Goal: Task Accomplishment & Management: Manage account settings

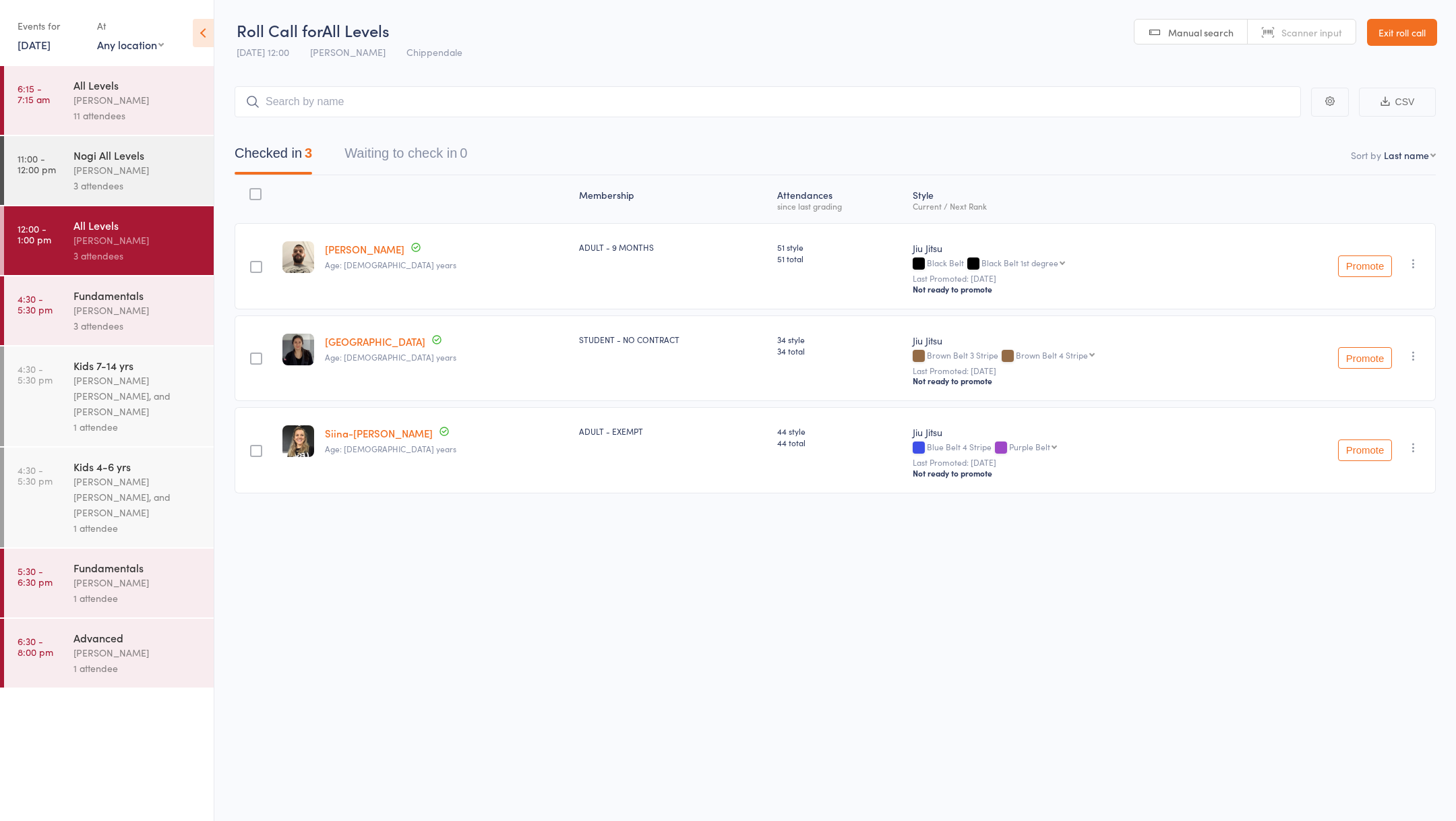
click at [653, 534] on div "Membership Atten­dances since last grading Style Current / Next Rank edit Paska…" at bounding box center [835, 365] width 1201 height 378
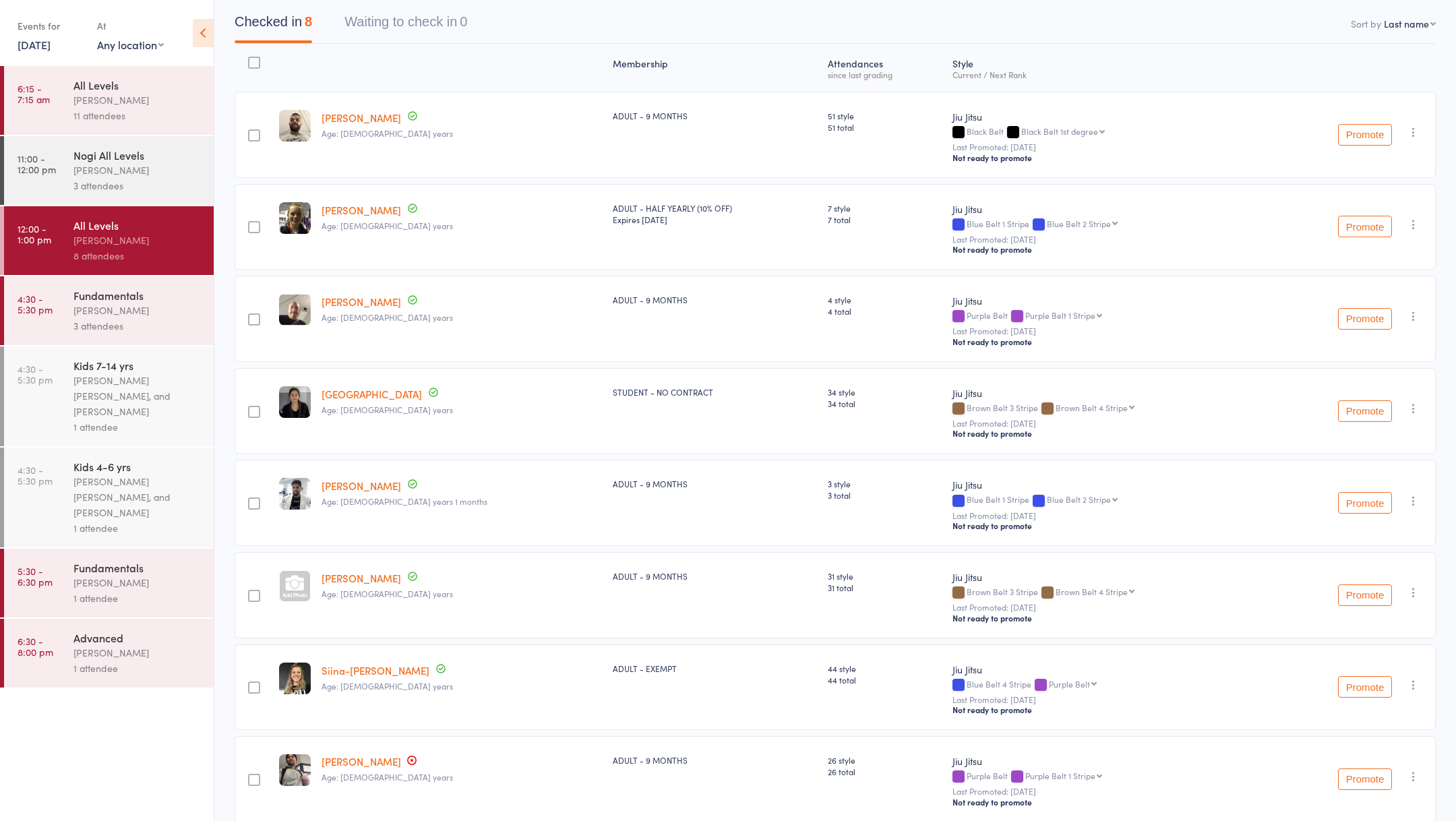
scroll to position [95, 0]
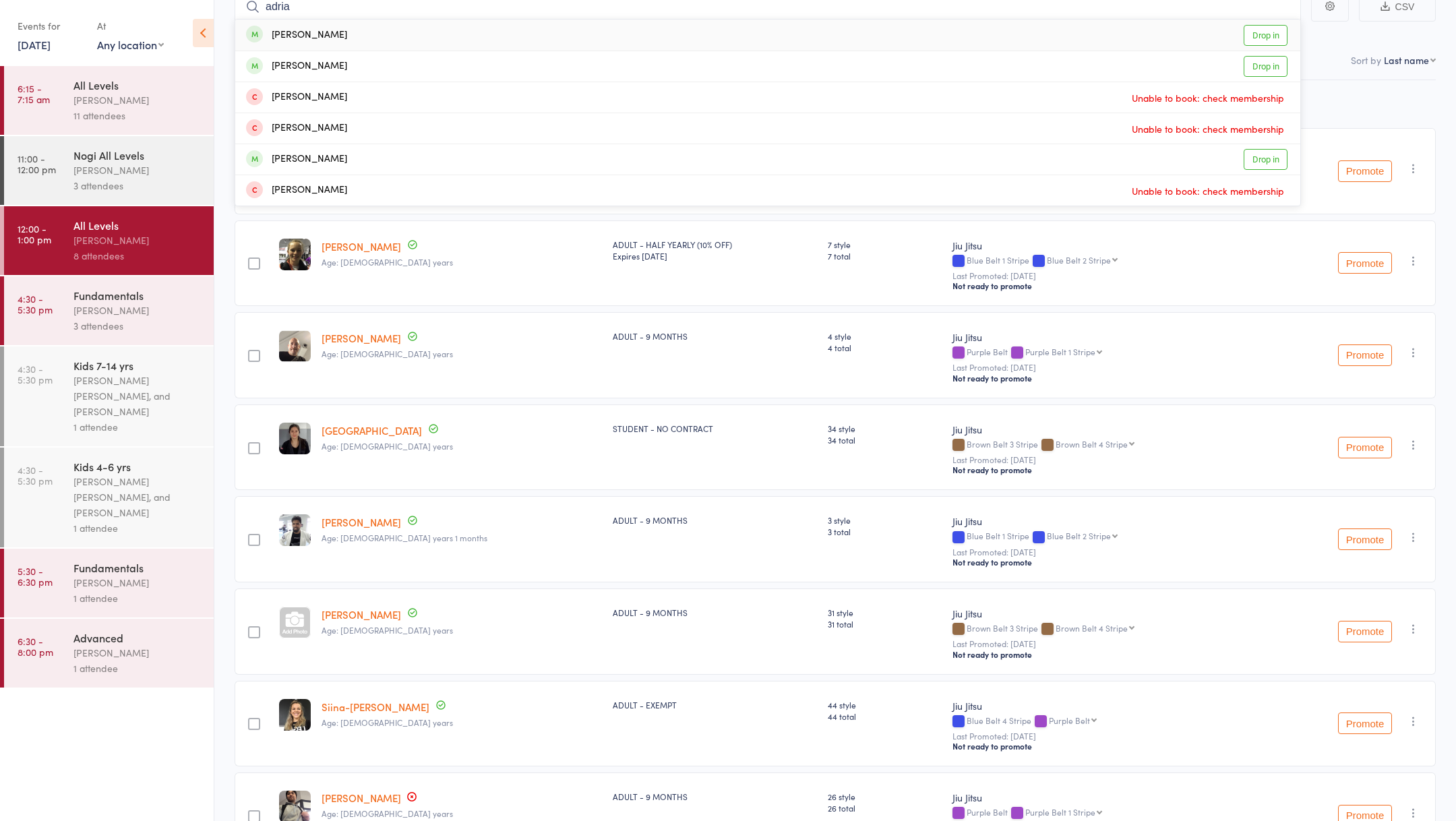
type input "adria"
click at [313, 40] on div "[PERSON_NAME]" at bounding box center [297, 36] width 101 height 15
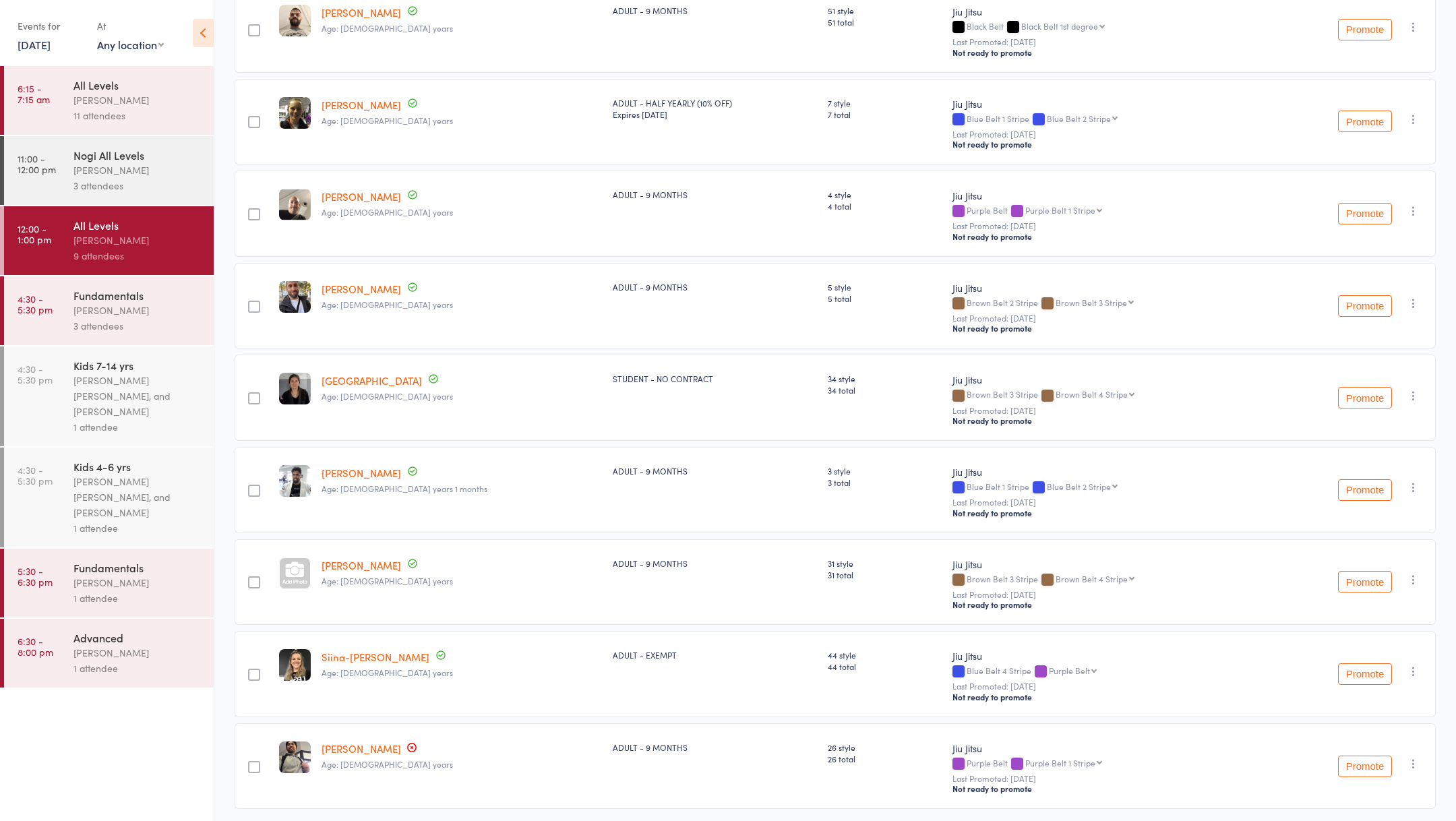
scroll to position [0, 0]
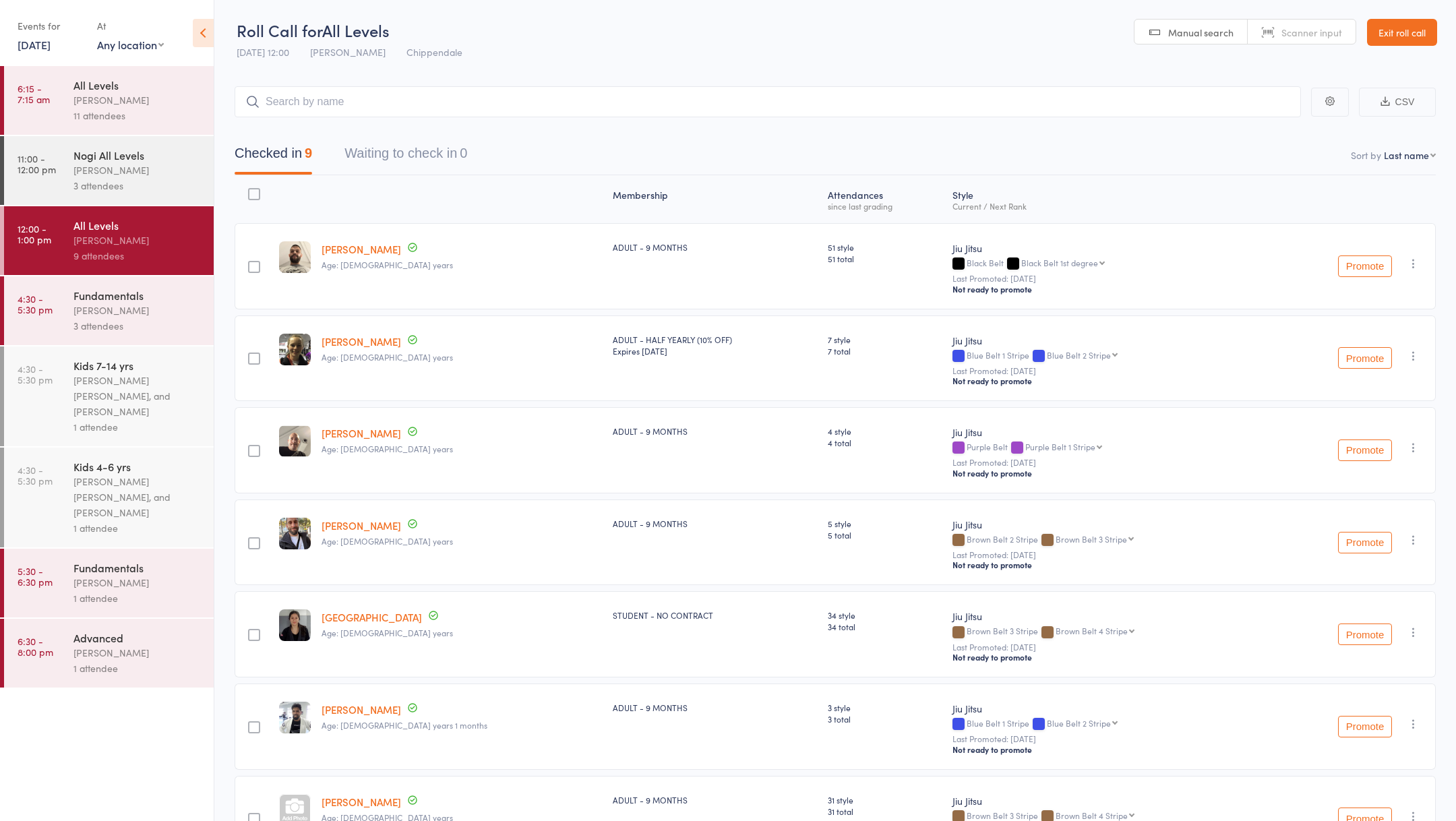
click at [1390, 30] on link "Exit roll call" at bounding box center [1402, 33] width 70 height 27
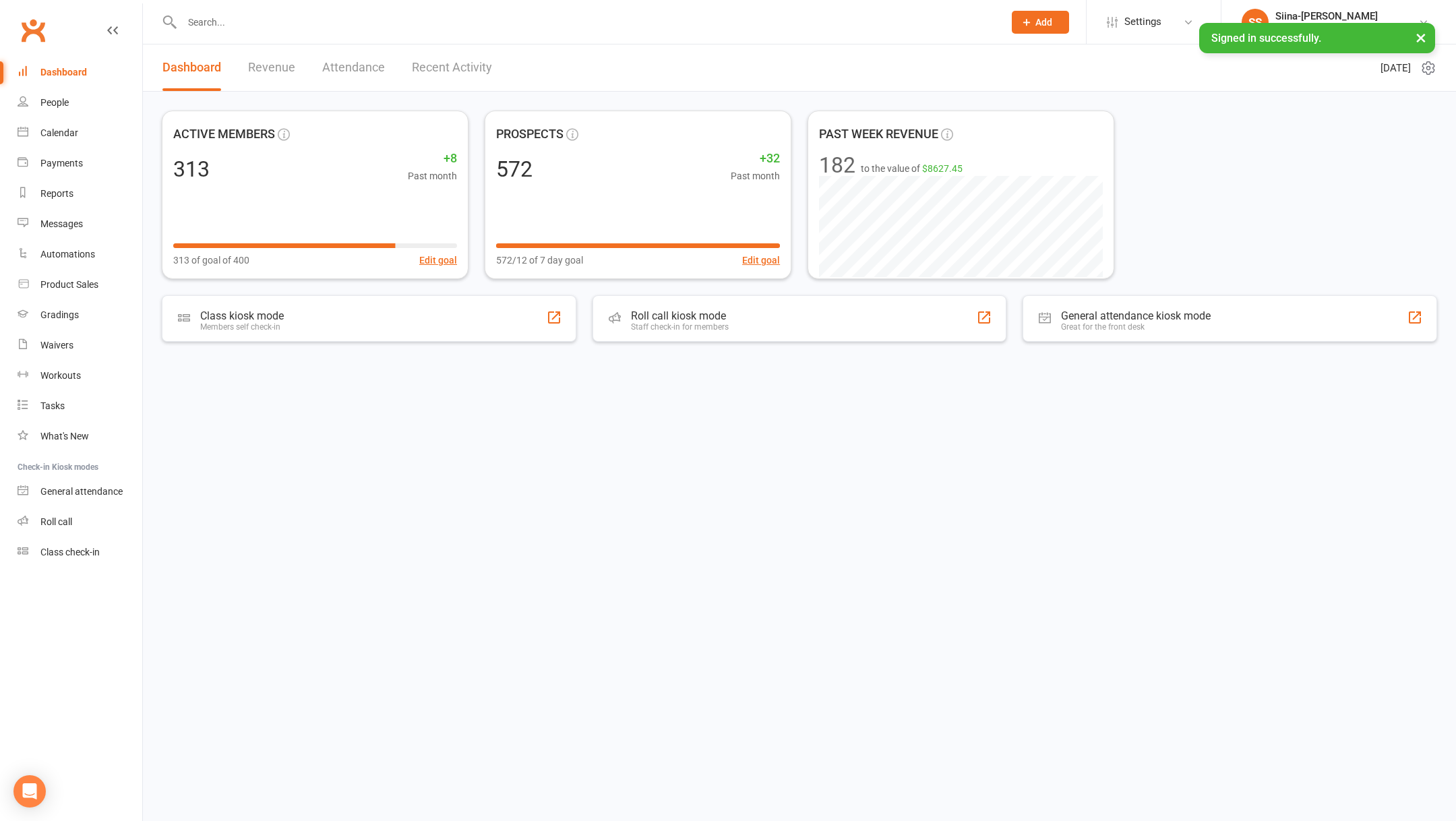
click at [590, 428] on html "Prospect Member Non-attending contact Class / event Appointment Grading event T…" at bounding box center [728, 214] width 1456 height 428
click at [1215, 194] on div "ACTIVE MEMBERS 313 +8 Past month 313 of goal of 400 Edit goal PROSPECTS 572 +32…" at bounding box center [799, 194] width 1275 height 169
click at [1200, 30] on link "Settings" at bounding box center [1154, 22] width 94 height 30
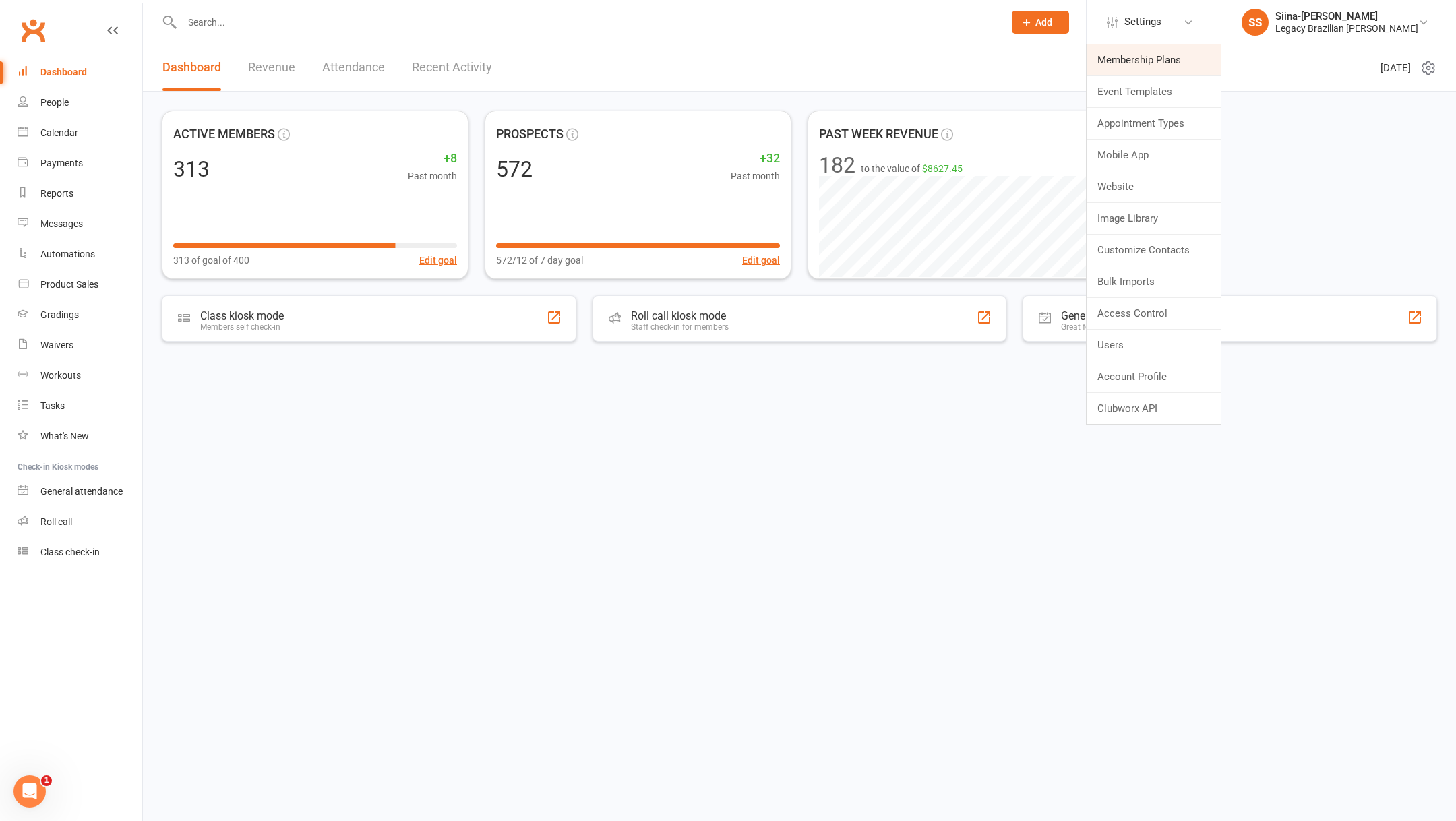
click at [1199, 61] on link "Membership Plans" at bounding box center [1153, 60] width 134 height 31
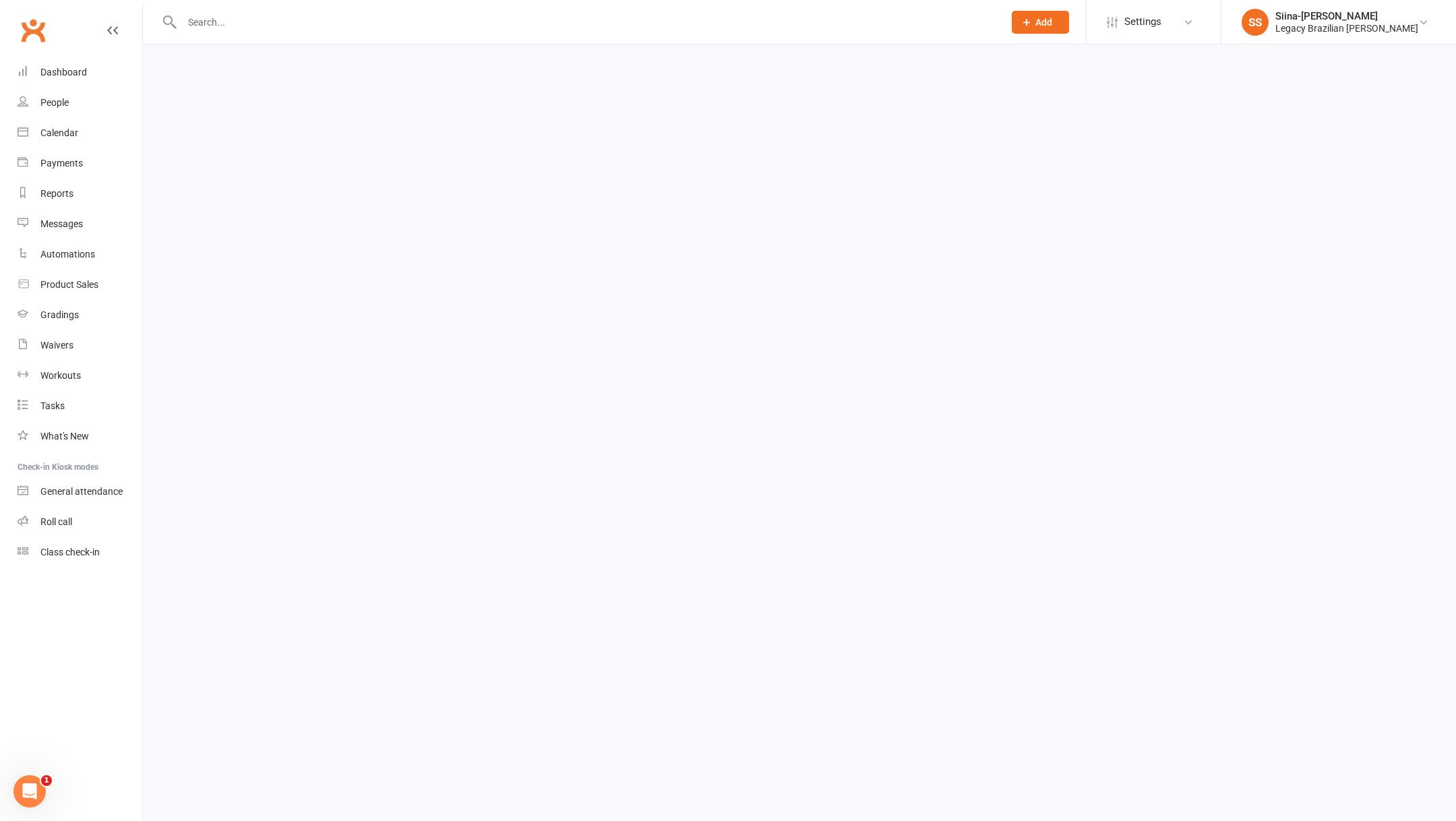
select select "50"
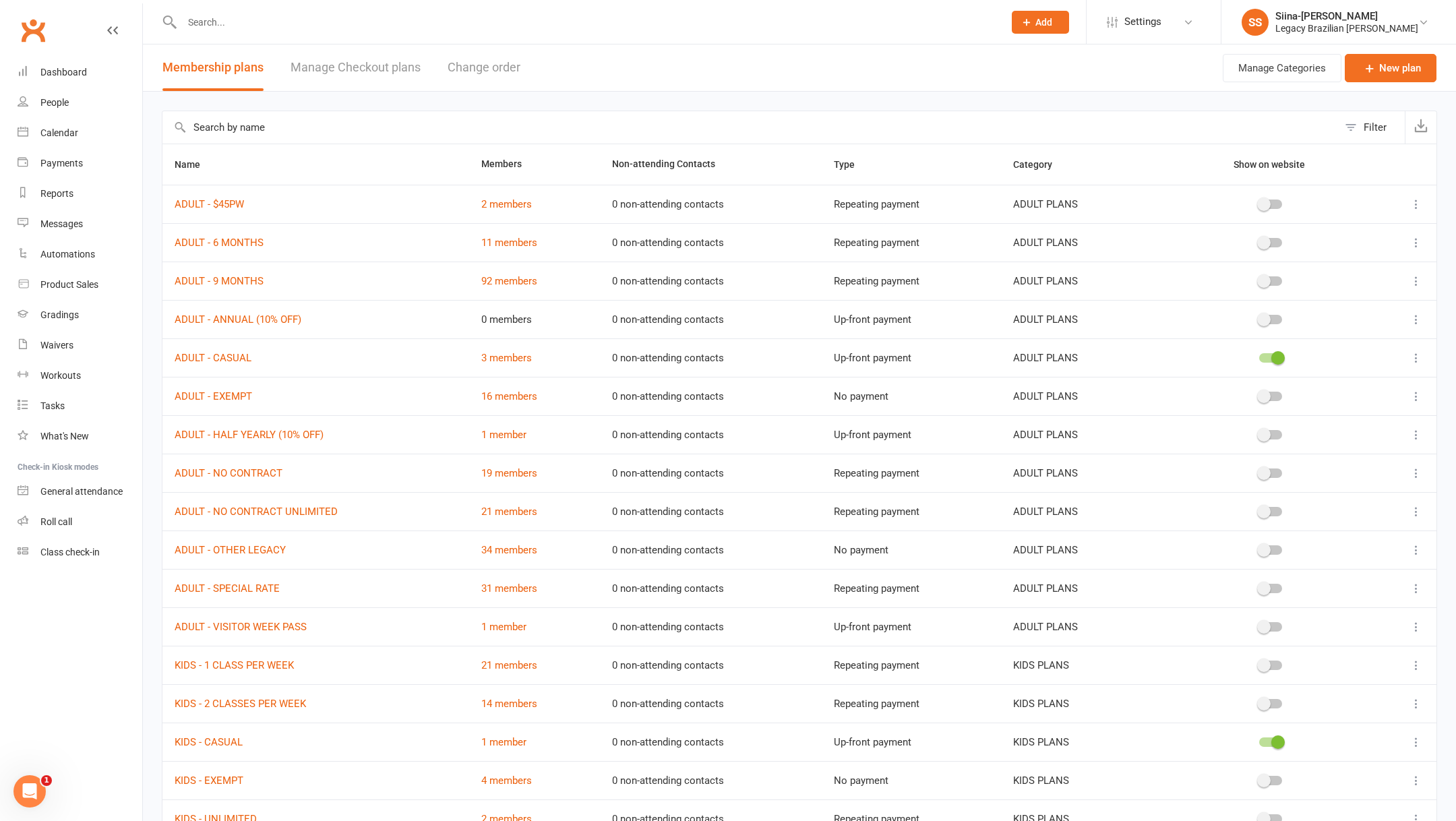
click at [736, 341] on td "0 non-attending contacts" at bounding box center [711, 357] width 222 height 39
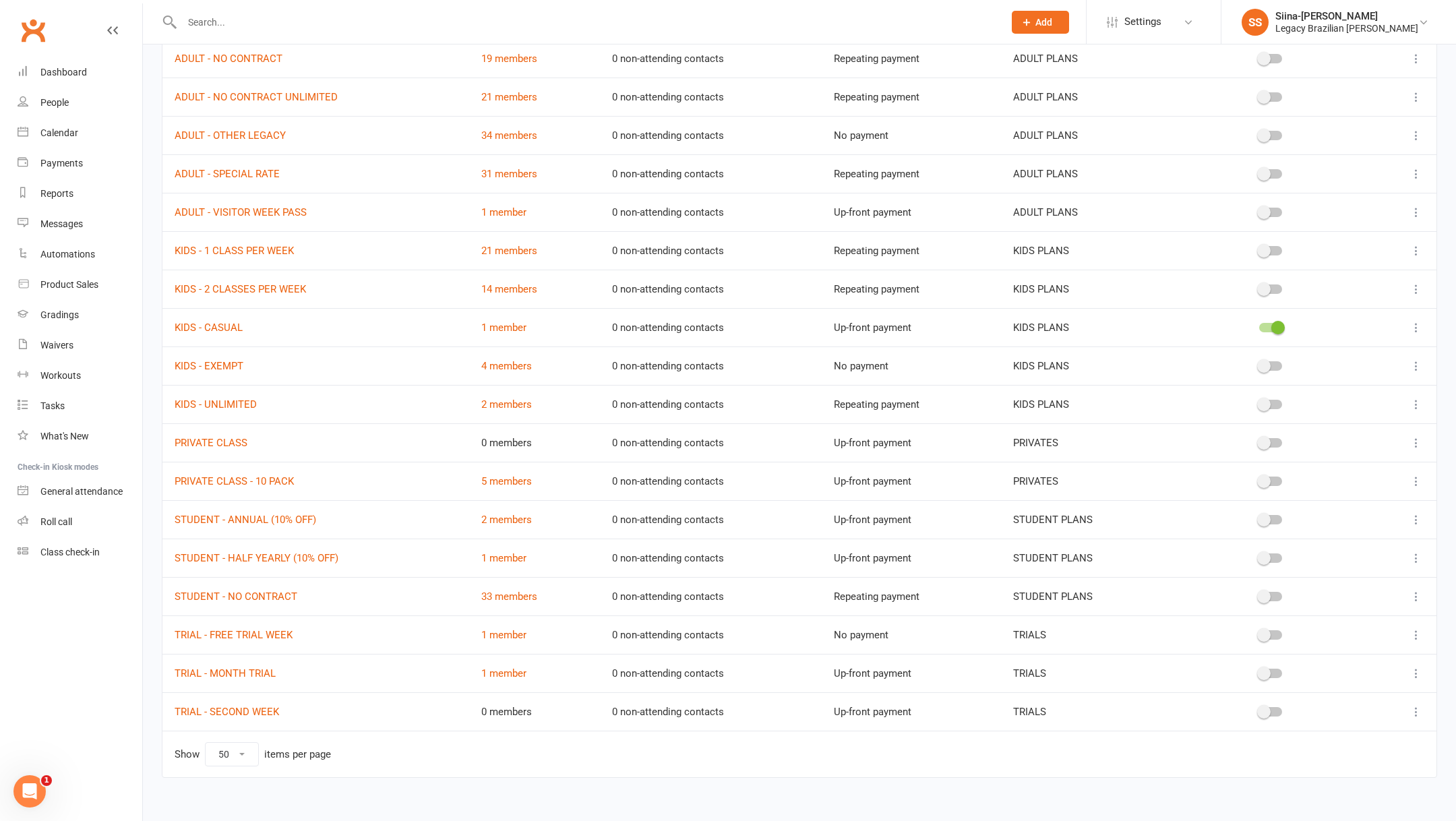
scroll to position [422, 0]
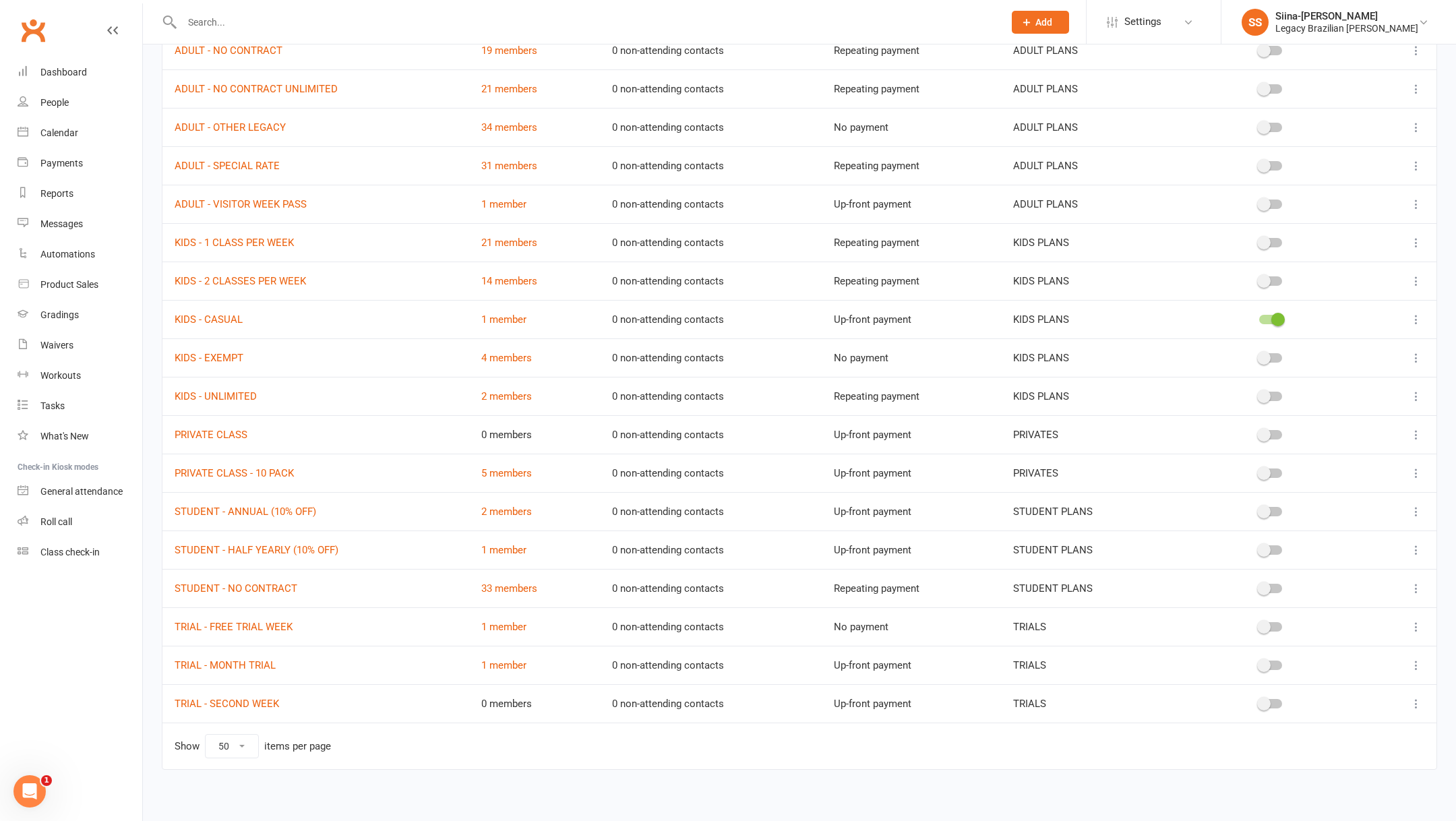
click at [1412, 620] on icon at bounding box center [1416, 627] width 14 height 14
click at [1361, 683] on link "Duplicate" at bounding box center [1357, 676] width 133 height 27
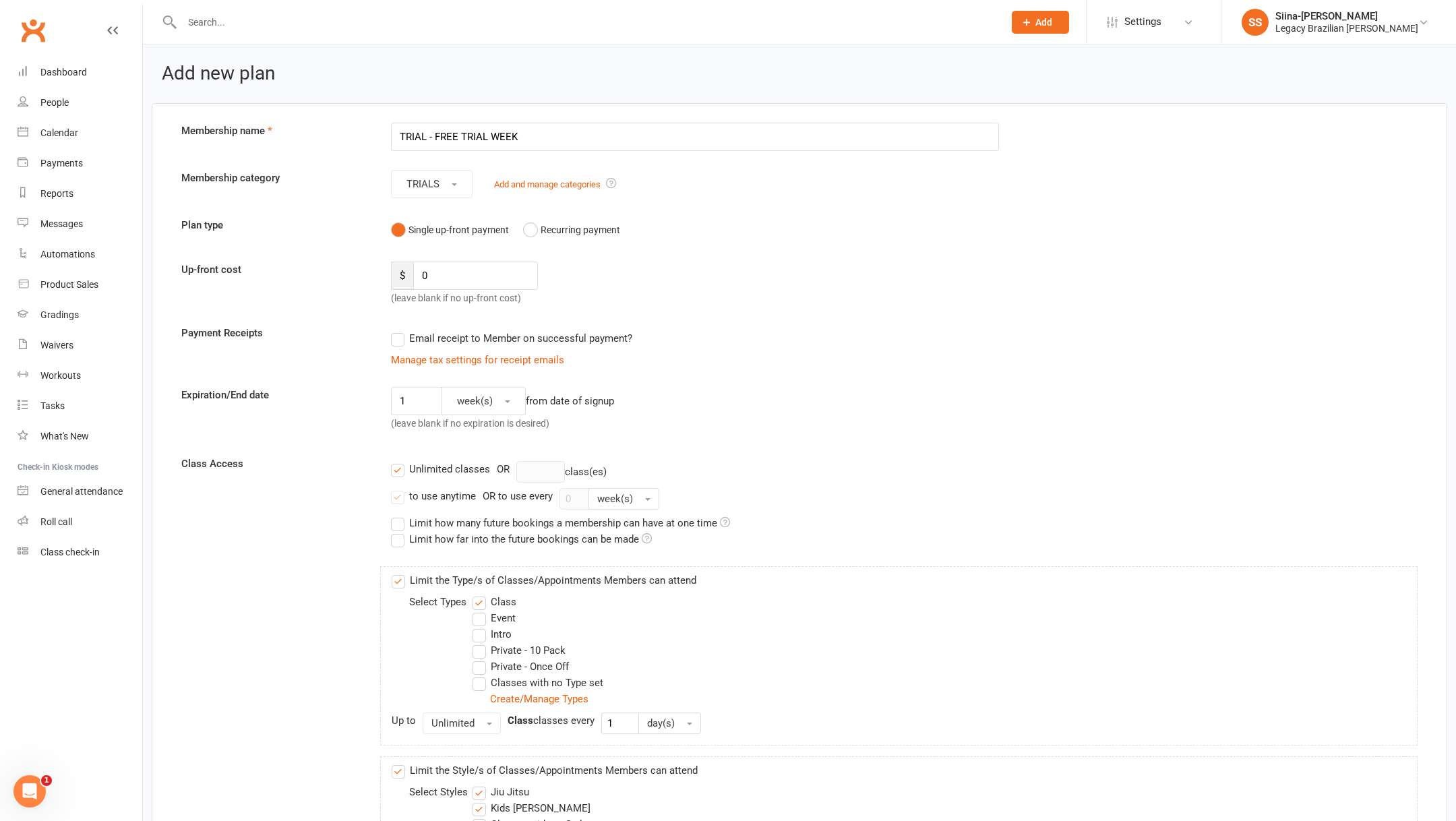
drag, startPoint x: 535, startPoint y: 132, endPoint x: 440, endPoint y: 132, distance: 95.0
click at [440, 132] on input "TRIAL - FREE TRIAL WEEK" at bounding box center [695, 136] width 608 height 28
type input "TRIAL - LEGACY EXPERIENCE"
click at [851, 287] on div "Up-front cost $ 0 (leave blank if no up-front cost)" at bounding box center [799, 284] width 1256 height 45
drag, startPoint x: 415, startPoint y: 397, endPoint x: 338, endPoint y: 397, distance: 77.0
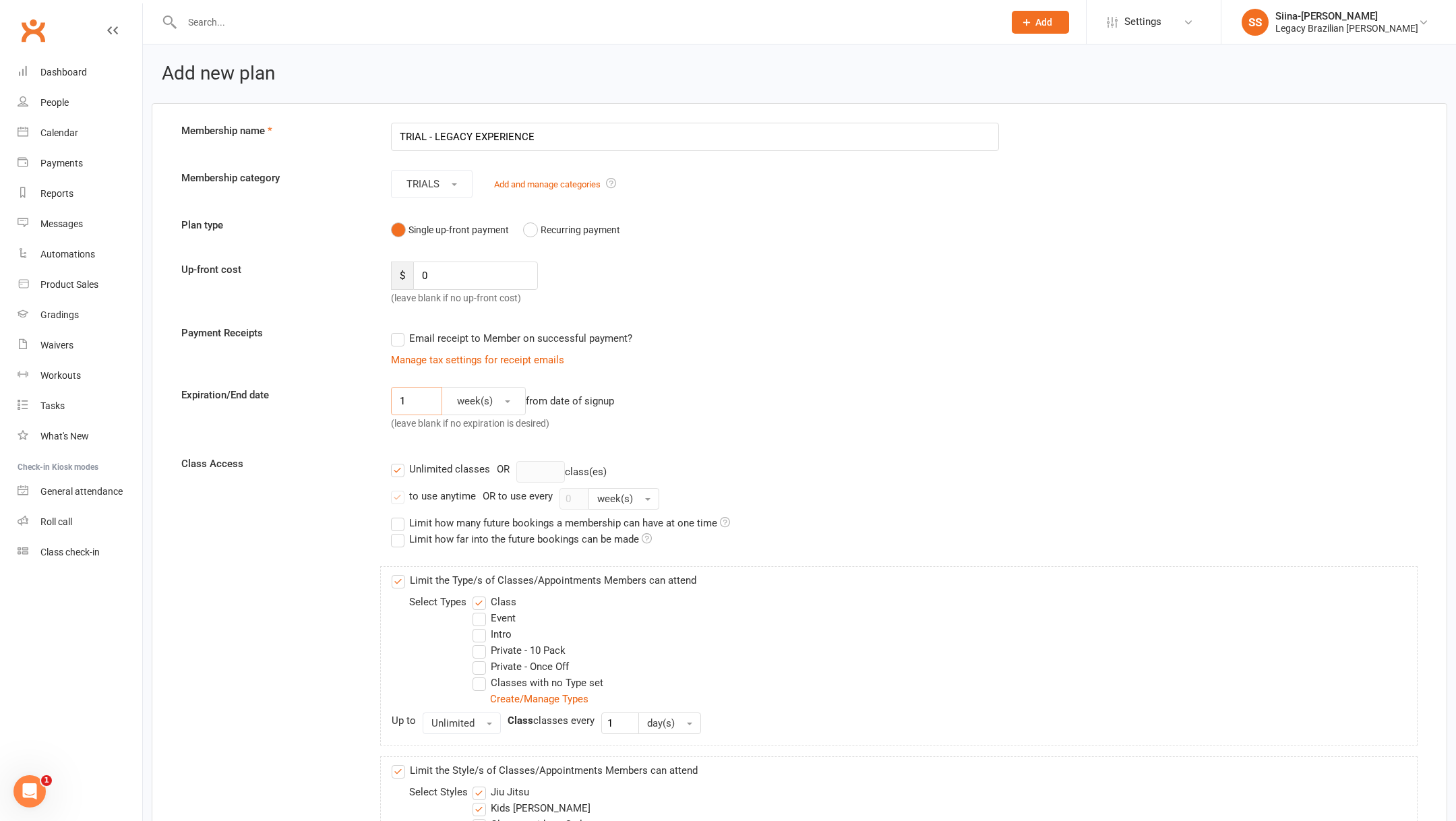
click at [338, 397] on div "Expiration/End date 1 week(s) from date of signup (leave blank if no expiration…" at bounding box center [799, 412] width 1256 height 50
type input "3"
click at [908, 452] on form "Membership name TRIAL - LEGACY EXPERIENCE Membership category TRIALS Add and ma…" at bounding box center [799, 731] width 1256 height 1218
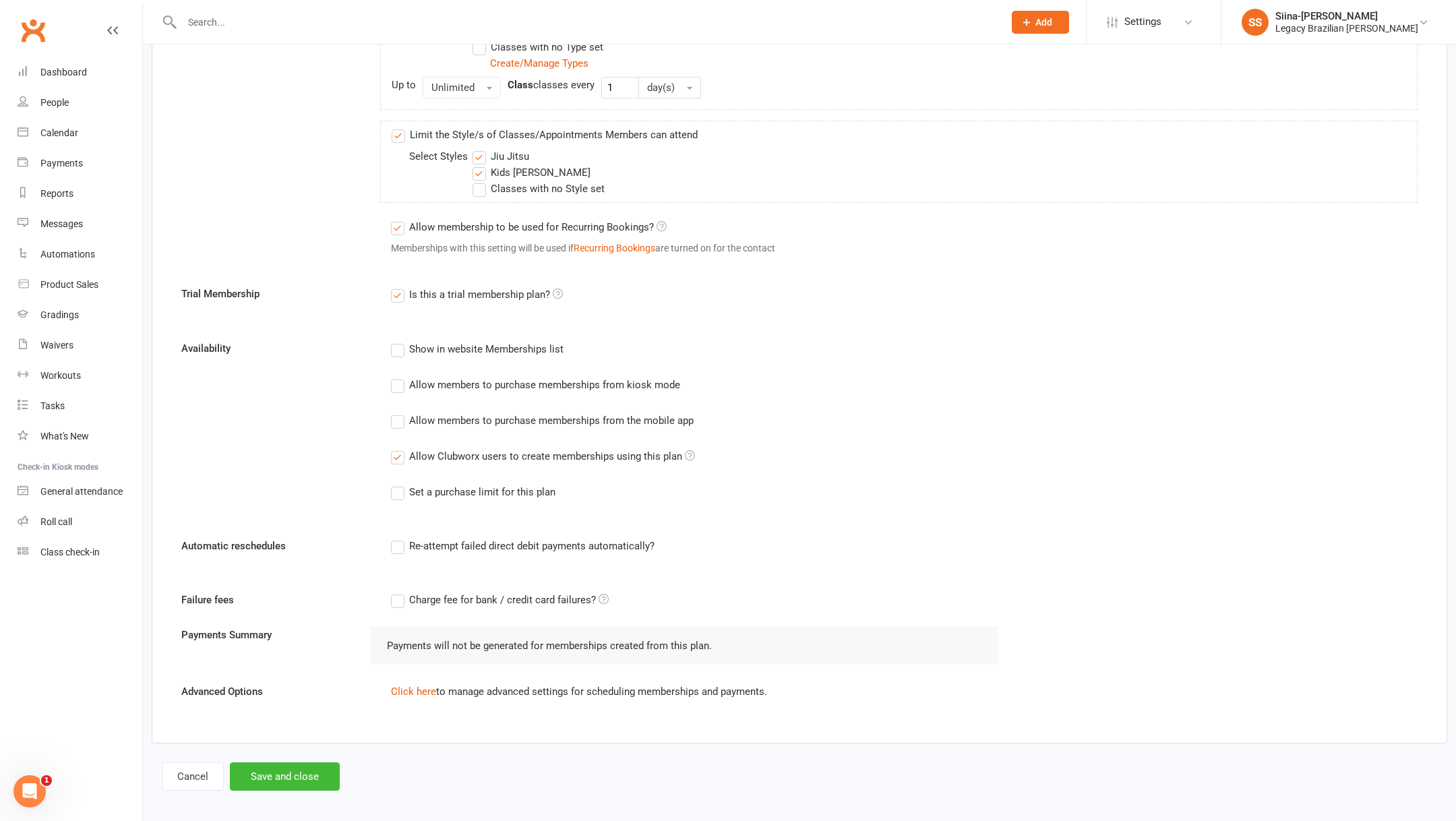
scroll to position [642, 0]
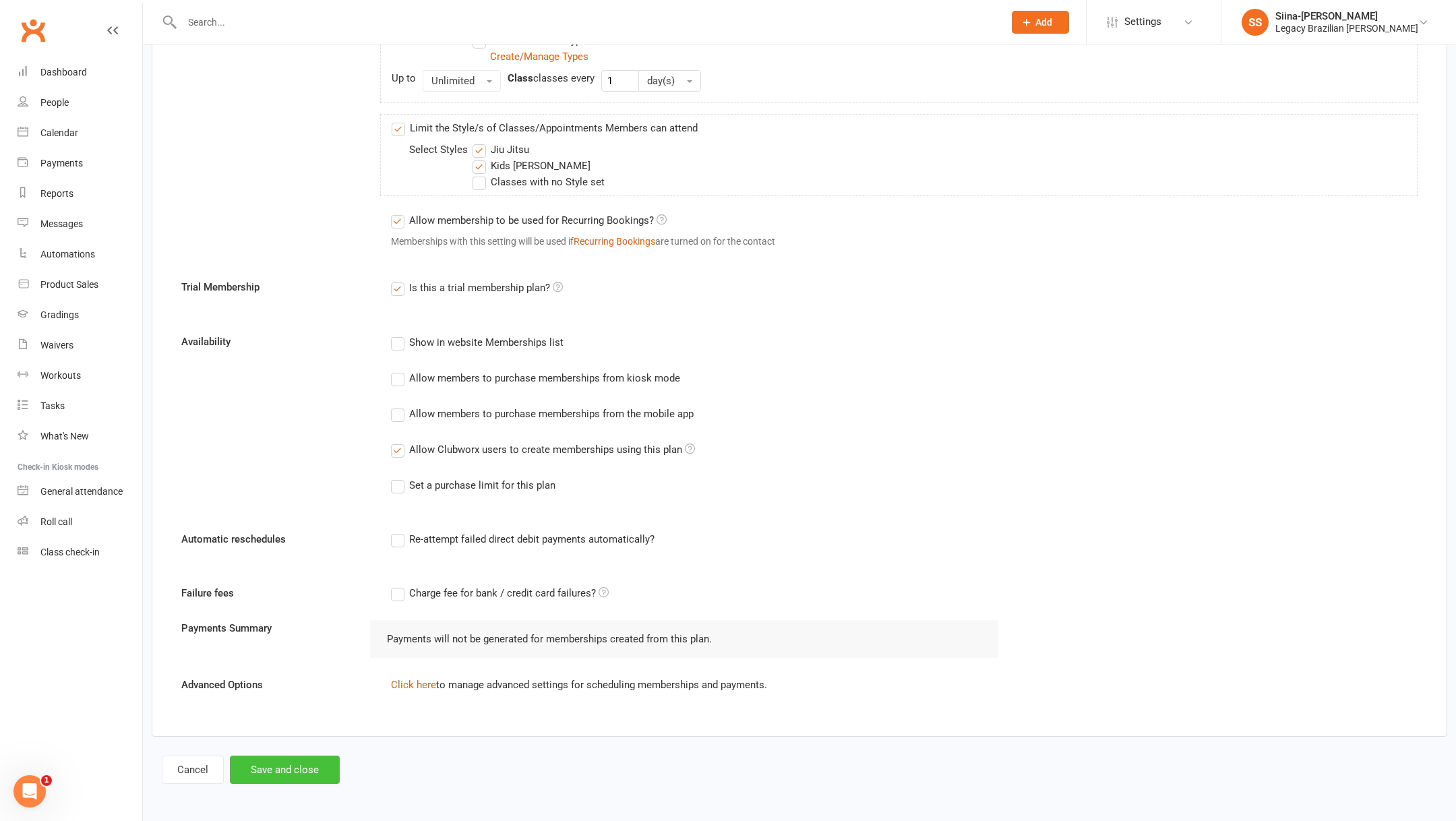
click at [286, 765] on button "Save and close" at bounding box center [285, 769] width 110 height 28
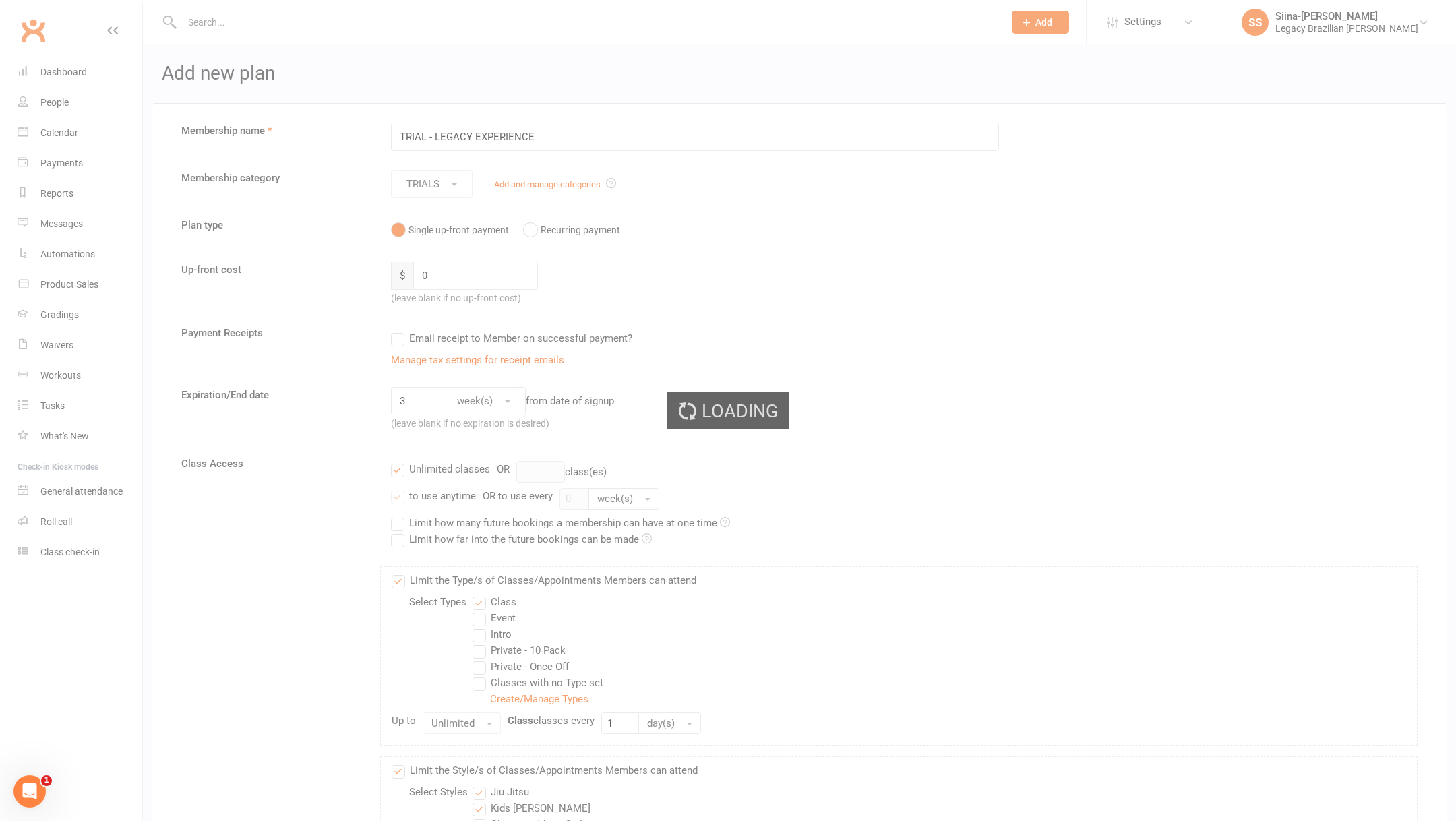
select select "50"
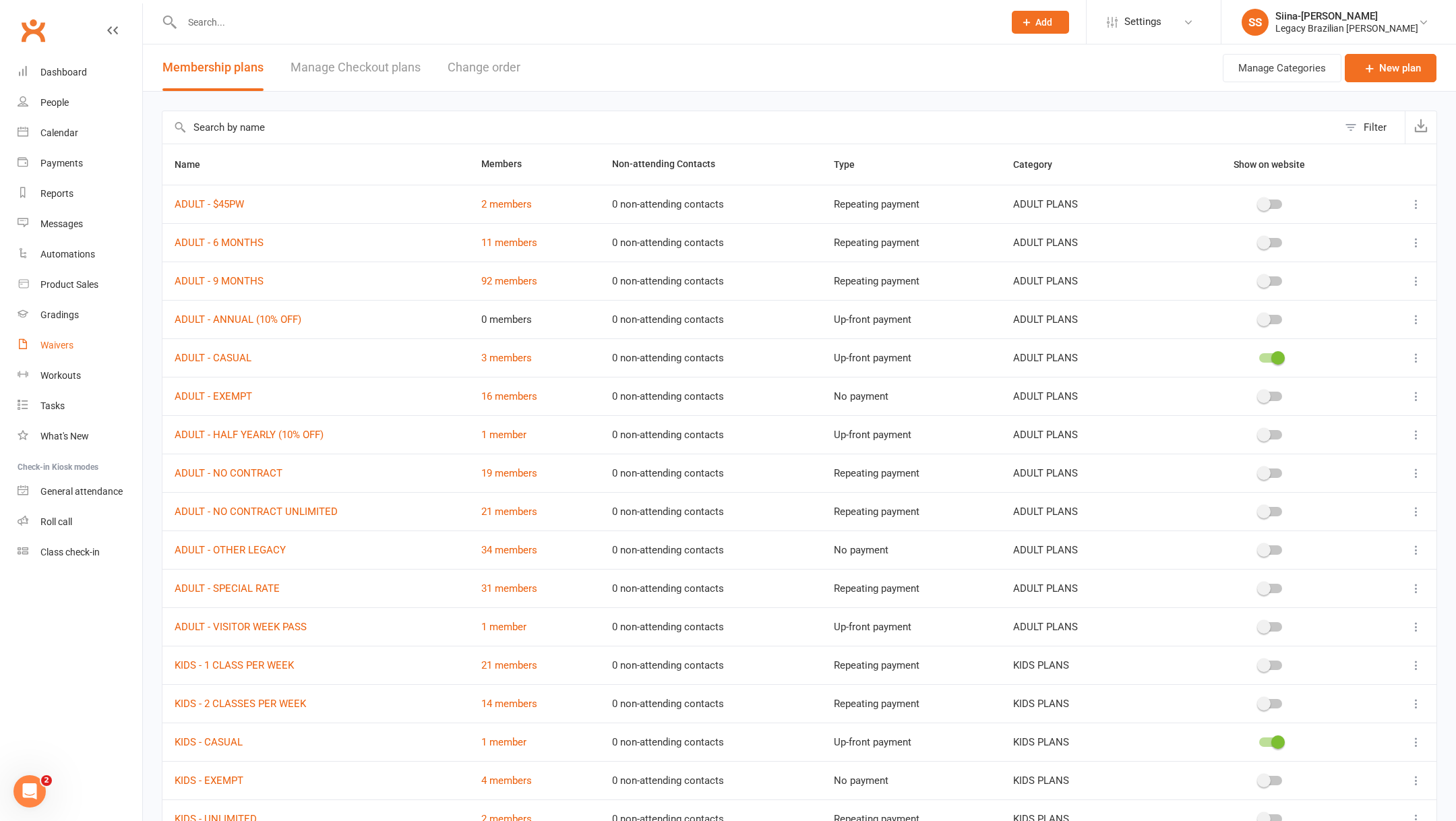
click at [75, 339] on link "Waivers" at bounding box center [79, 345] width 125 height 30
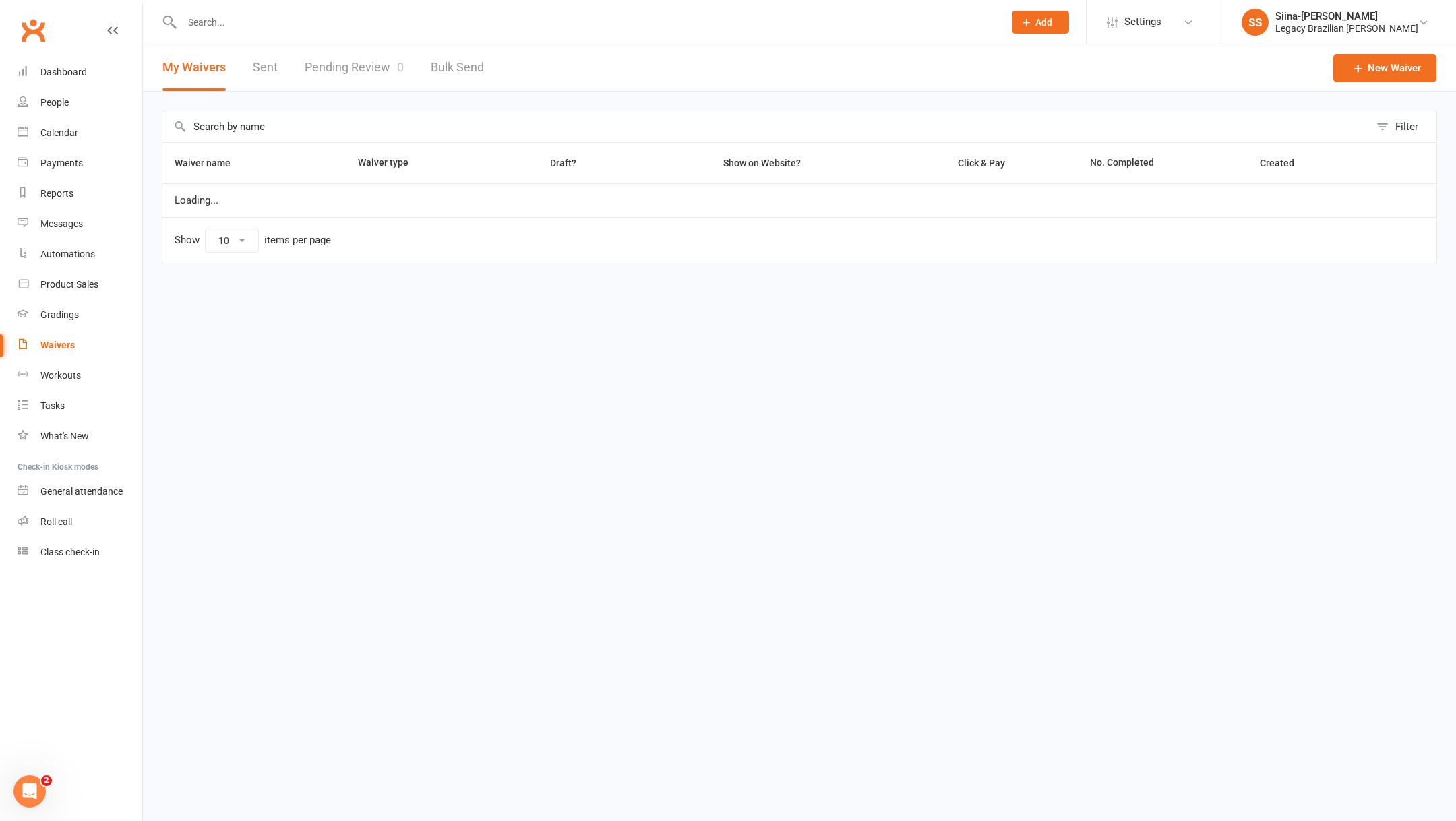
select select "25"
click at [355, 66] on link "Pending Review 0" at bounding box center [354, 67] width 99 height 46
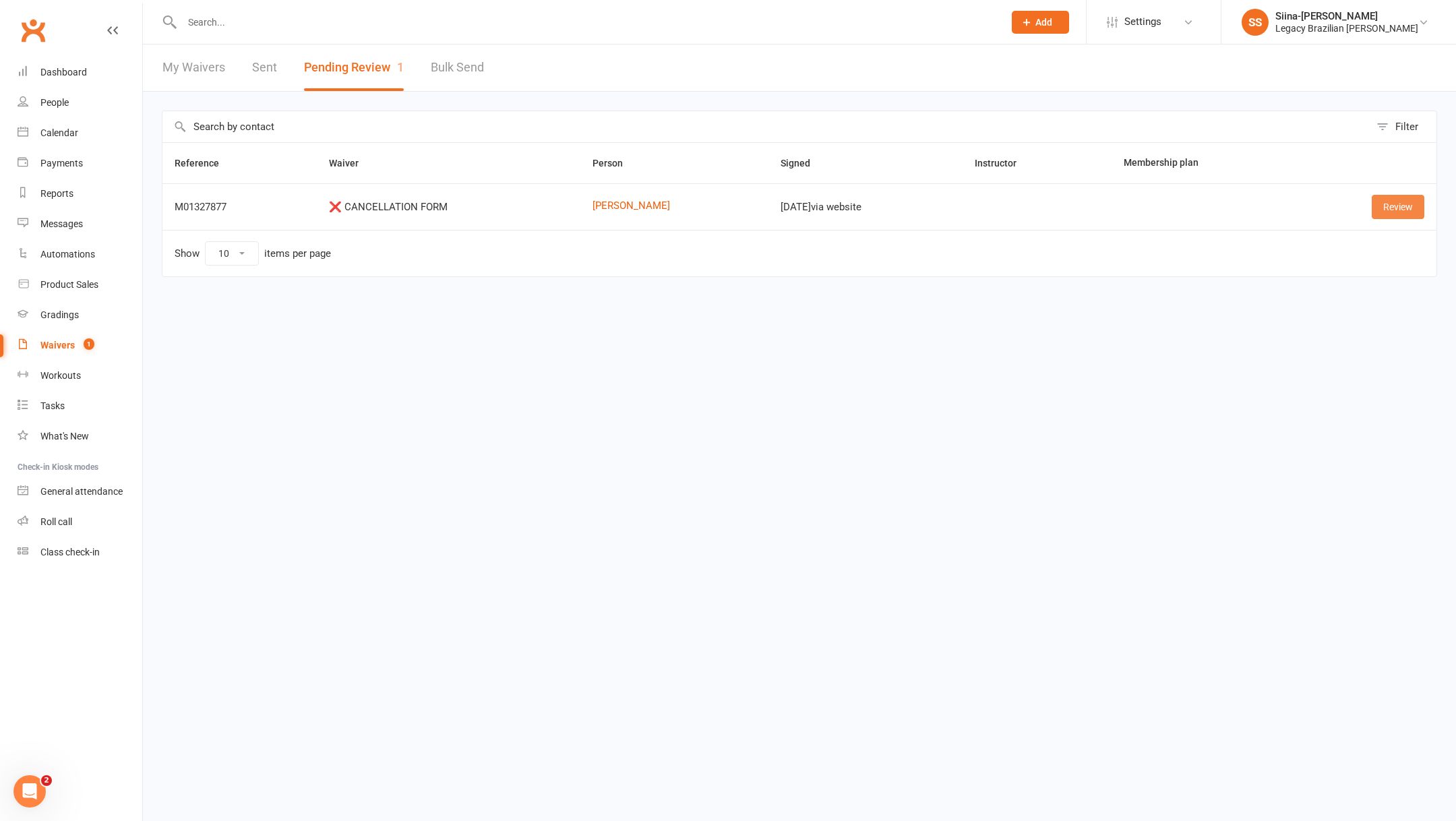
click at [1416, 203] on link "Review" at bounding box center [1398, 207] width 52 height 24
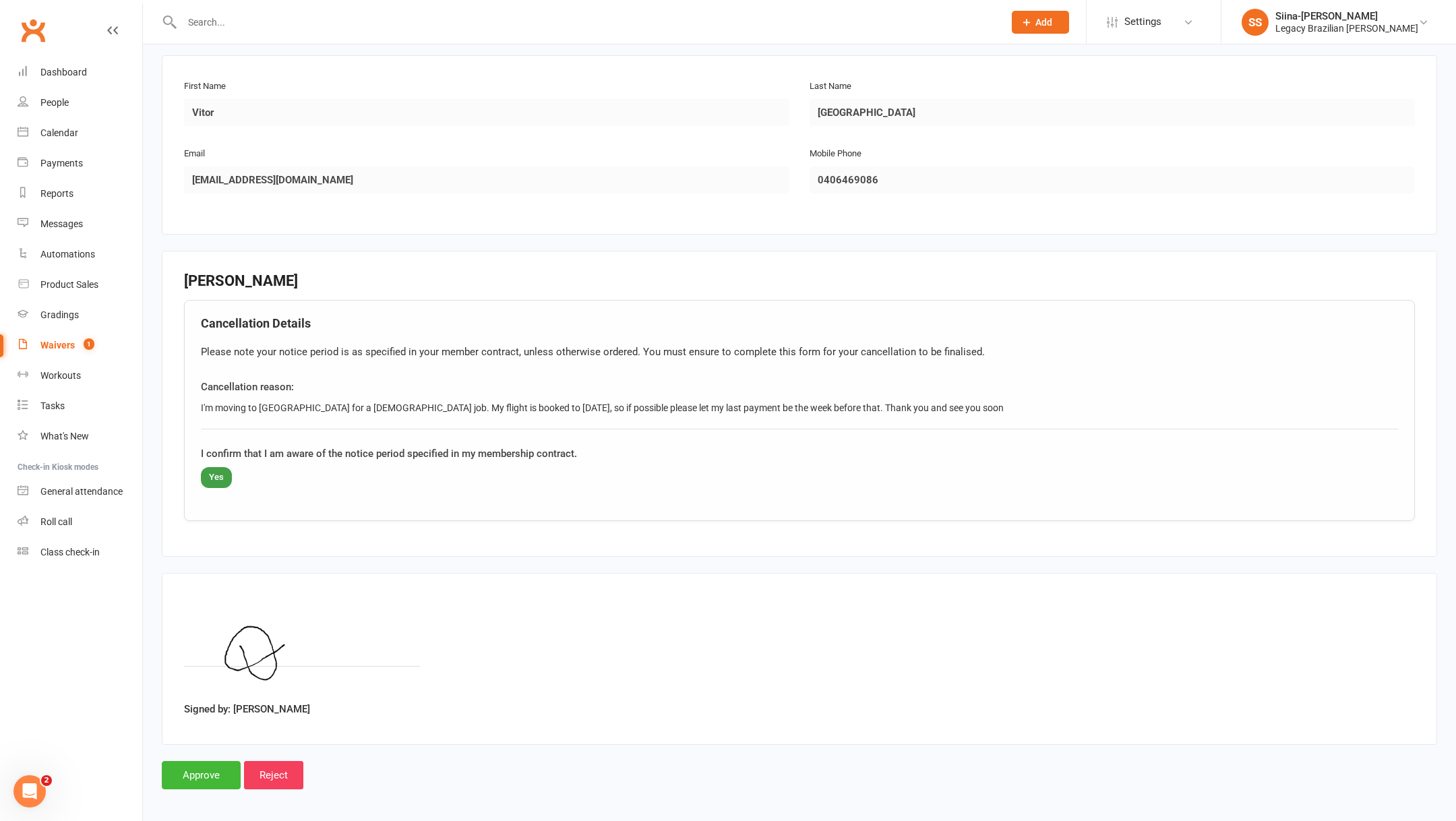
scroll to position [214, 0]
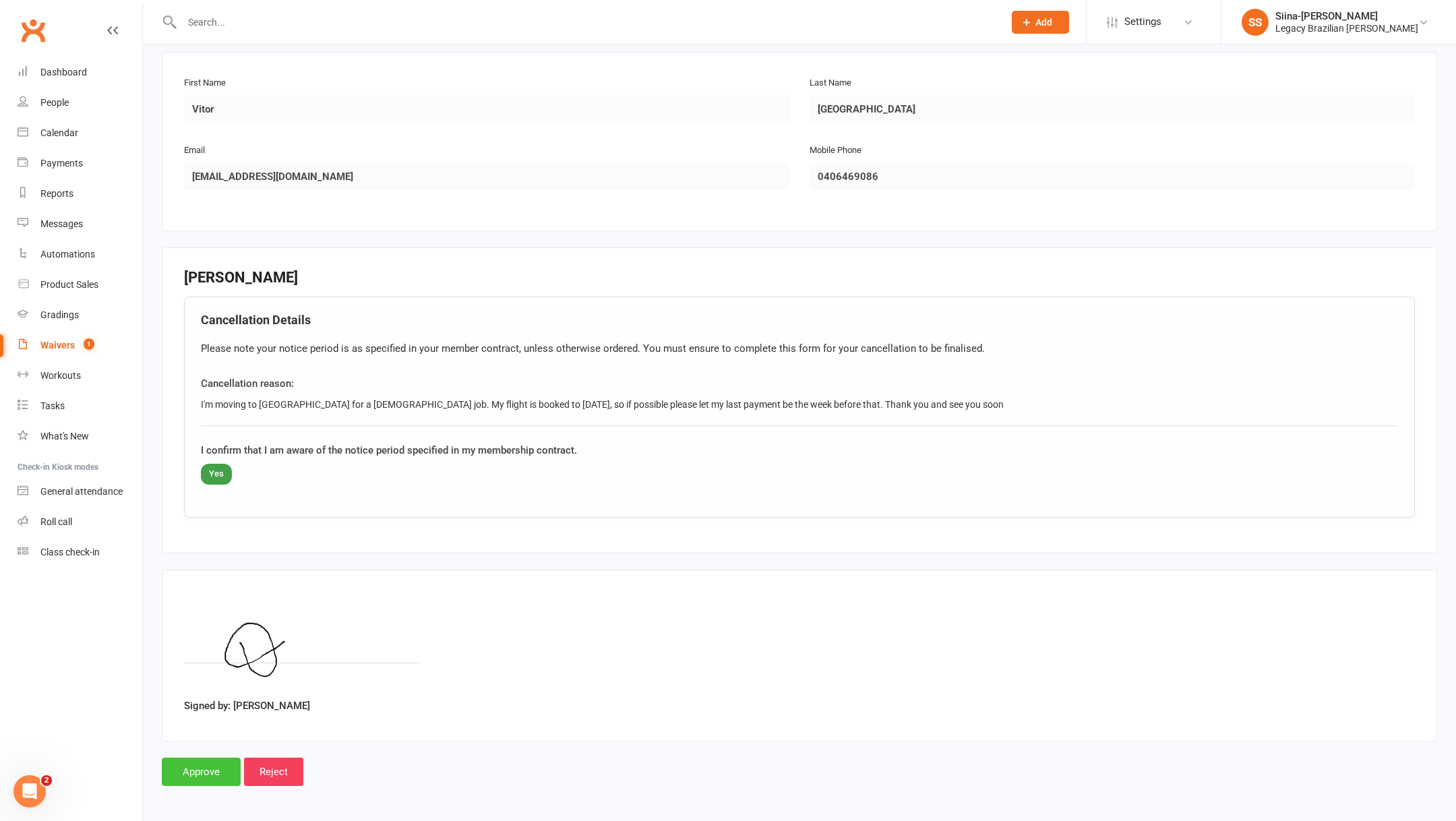
click at [207, 763] on input "Approve" at bounding box center [201, 771] width 79 height 28
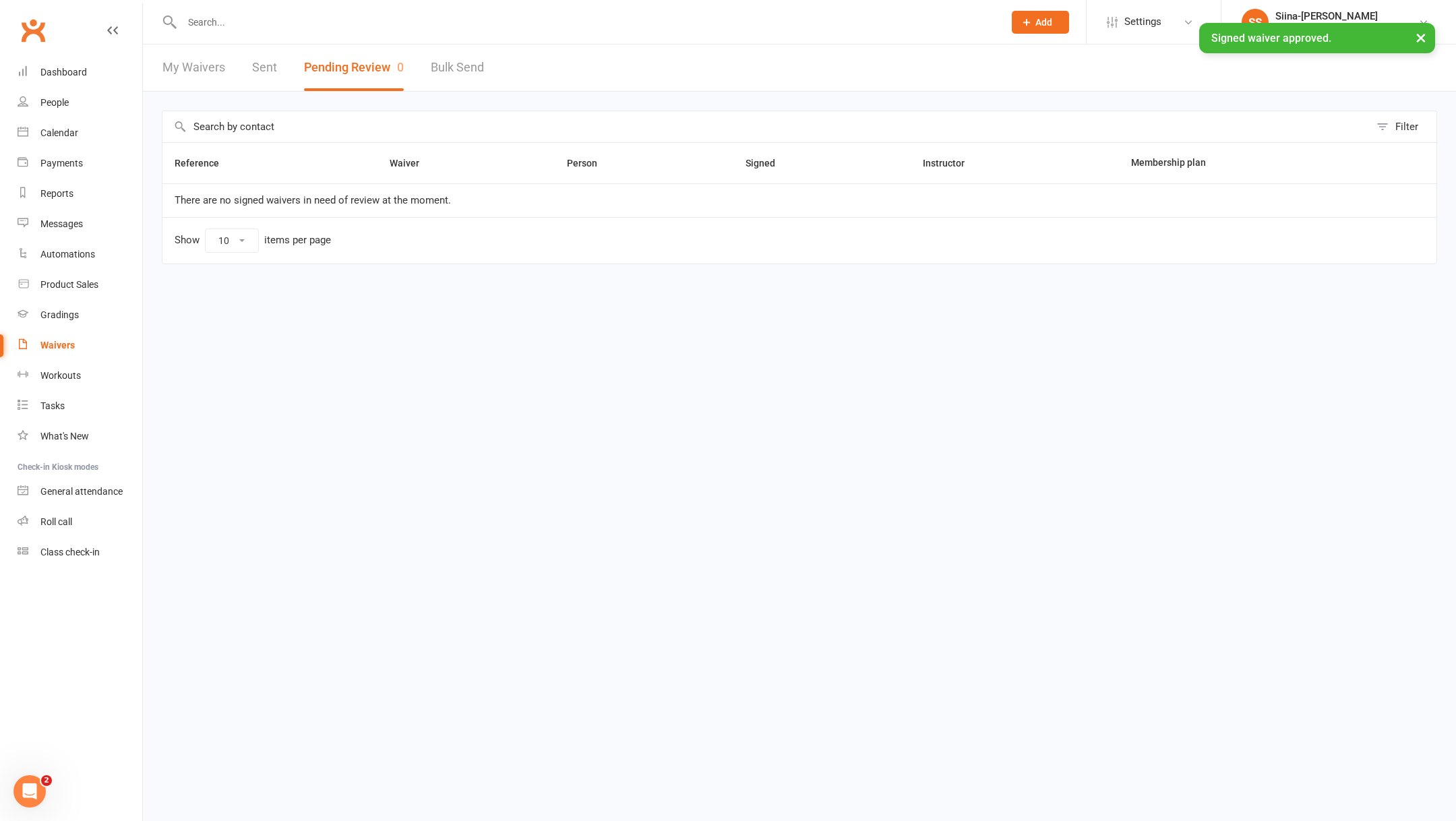
click at [206, 20] on input "text" at bounding box center [586, 22] width 817 height 19
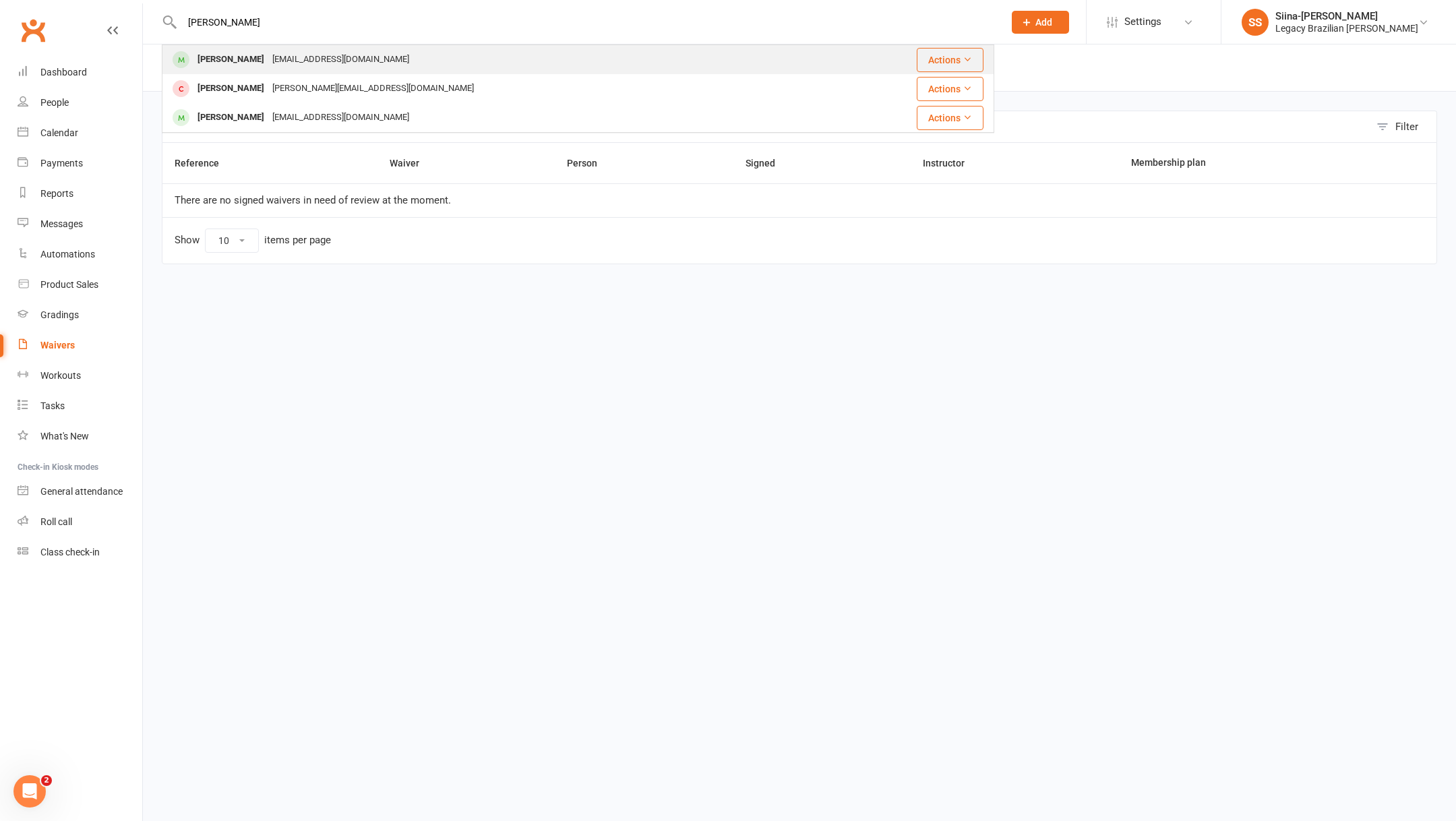
type input "vito"
click at [268, 61] on div "tarantovc@gmail.com" at bounding box center [340, 60] width 145 height 20
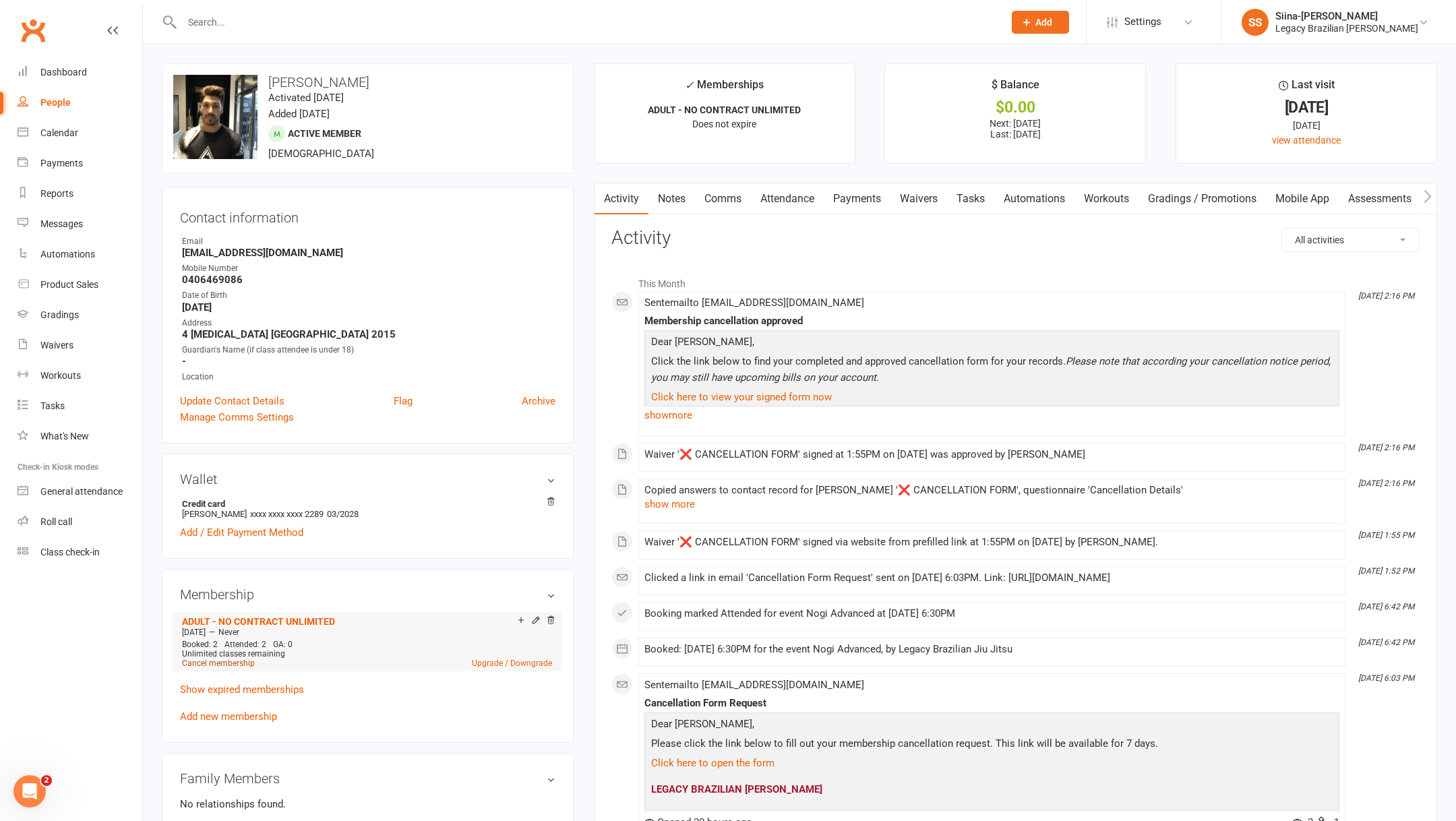
click at [236, 660] on link "Cancel membership" at bounding box center [218, 663] width 73 height 9
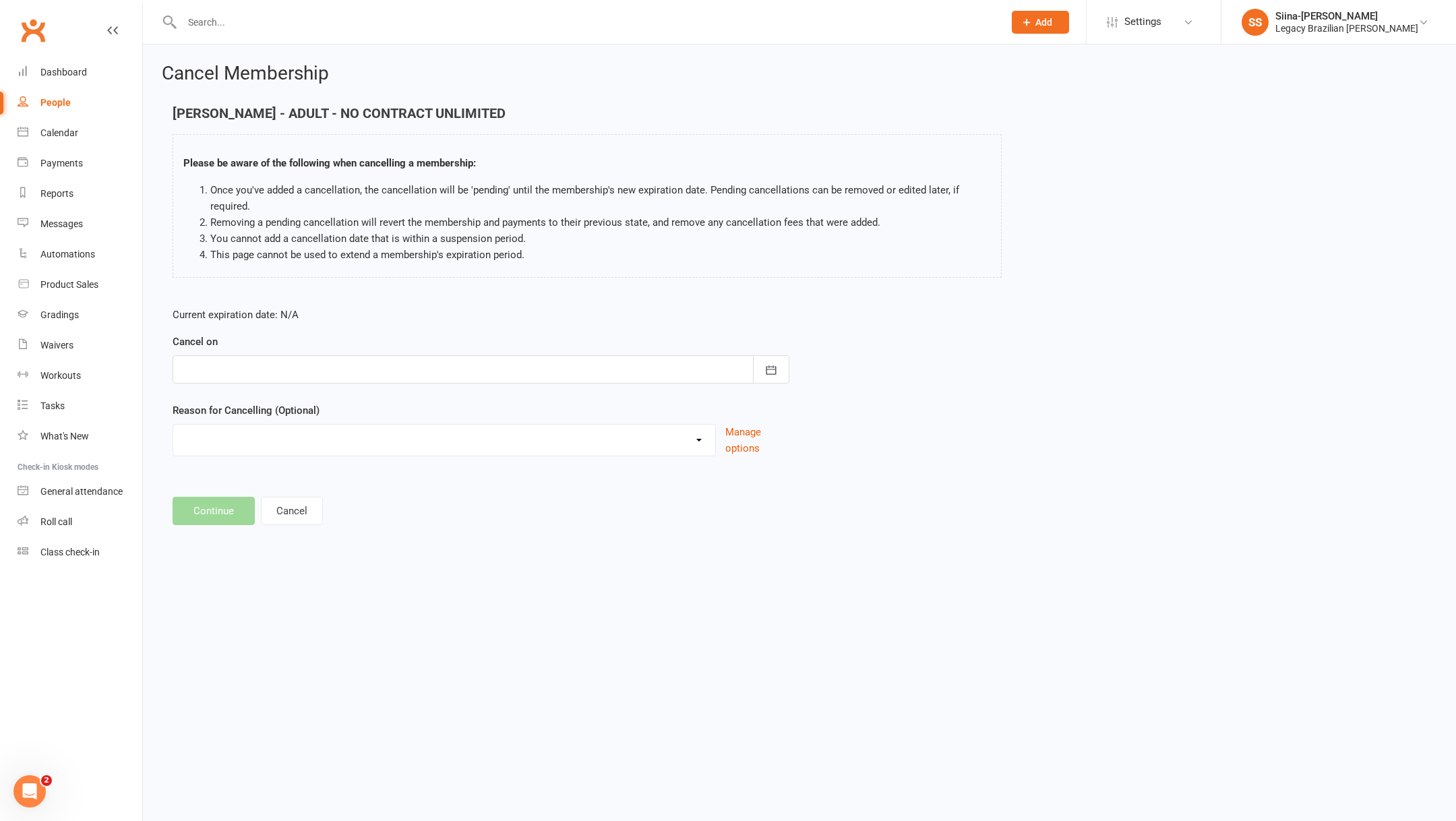
click at [479, 367] on div at bounding box center [481, 369] width 617 height 28
click at [275, 583] on button "02" at bounding box center [286, 583] width 28 height 24
type input "02 Sep 2025"
click at [236, 434] on select "Change to casual classes Financial reasons Illness Injury Lost interest Members…" at bounding box center [444, 438] width 542 height 27
click at [243, 363] on div at bounding box center [481, 369] width 617 height 28
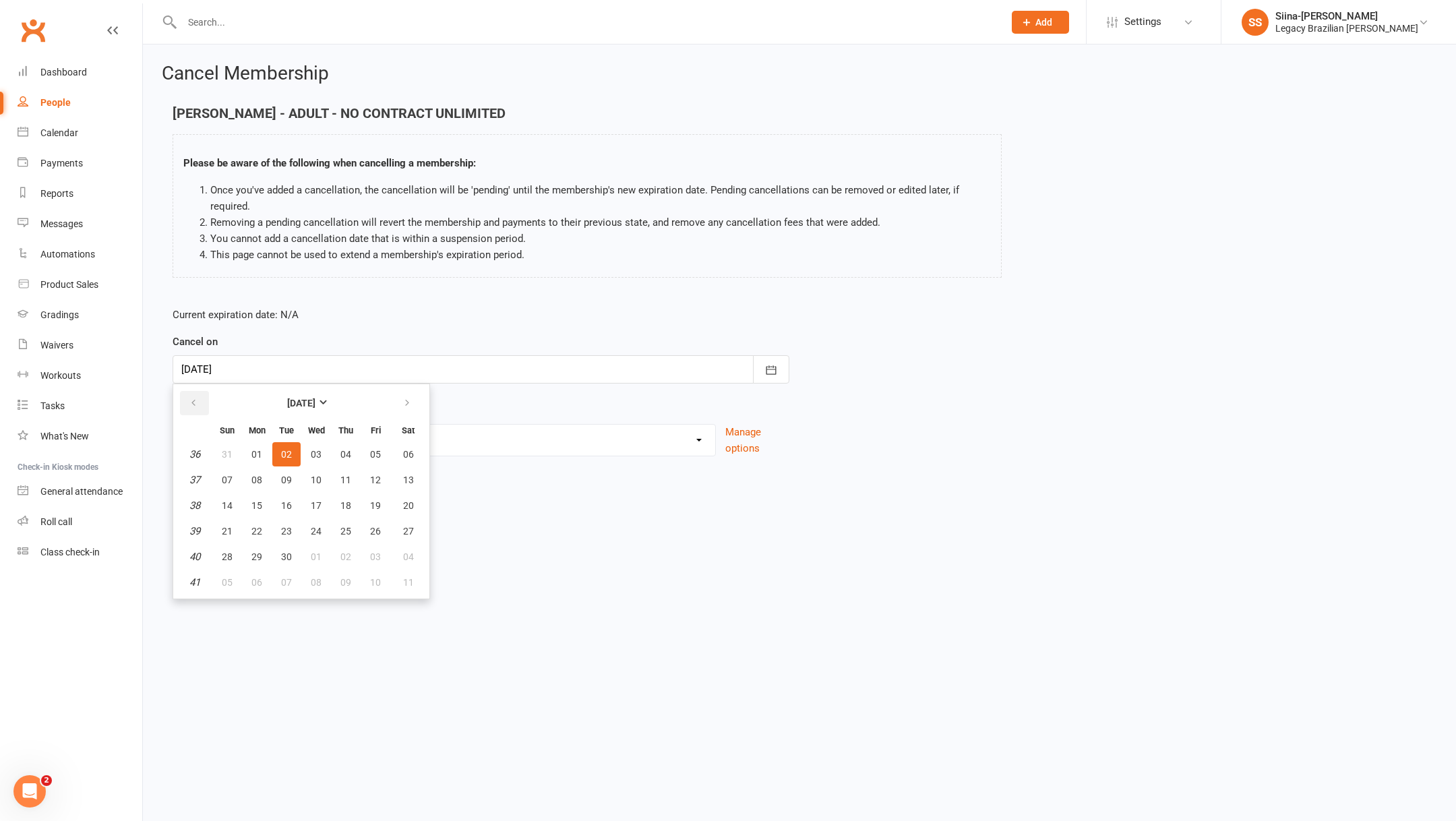
click at [199, 403] on button "button" at bounding box center [194, 403] width 29 height 24
click at [275, 579] on button "02" at bounding box center [286, 583] width 28 height 24
click at [278, 425] on select "Change to casual classes Financial reasons Illness Injury Lost interest Members…" at bounding box center [444, 438] width 542 height 27
select select "7"
click at [232, 500] on button "Continue" at bounding box center [213, 510] width 82 height 28
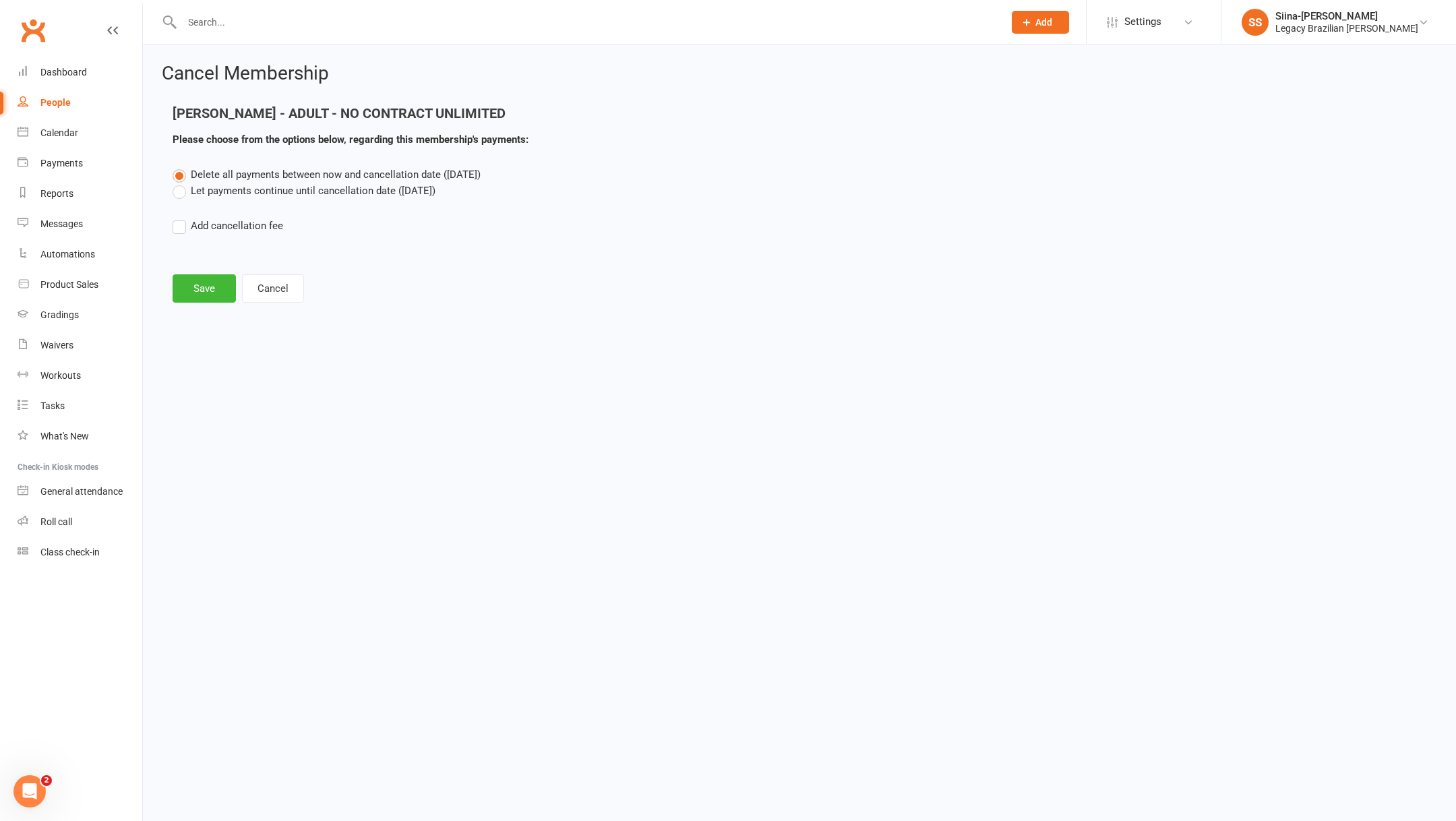
click at [243, 192] on label "Let payments continue until cancellation date (Sep 2, 2025)" at bounding box center [303, 190] width 263 height 16
click at [182, 182] on input "Let payments continue until cancellation date (Sep 2, 2025)" at bounding box center [177, 182] width 9 height 0
click at [214, 282] on button "Save" at bounding box center [204, 288] width 64 height 28
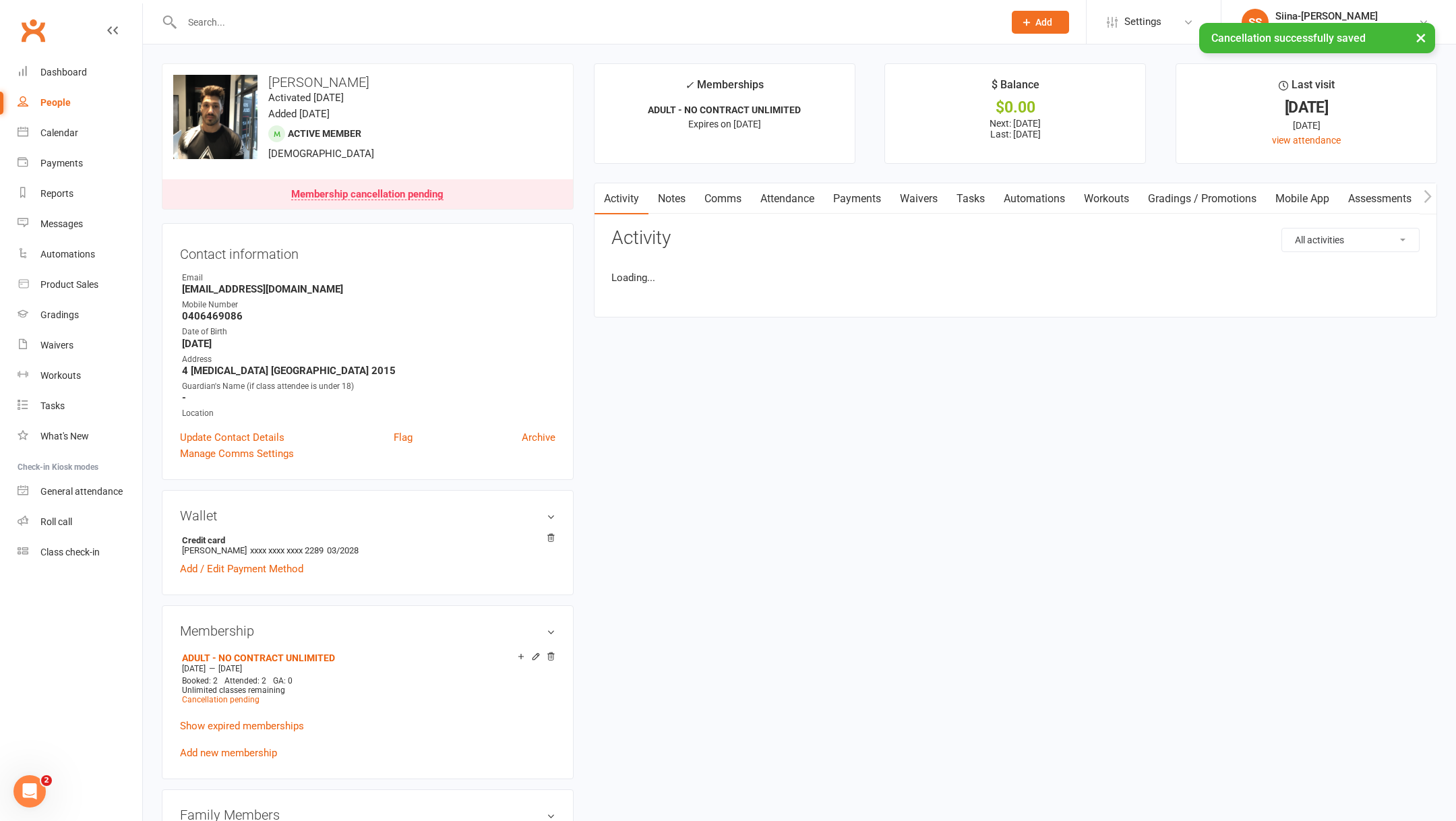
click at [848, 204] on link "Payments" at bounding box center [857, 198] width 67 height 31
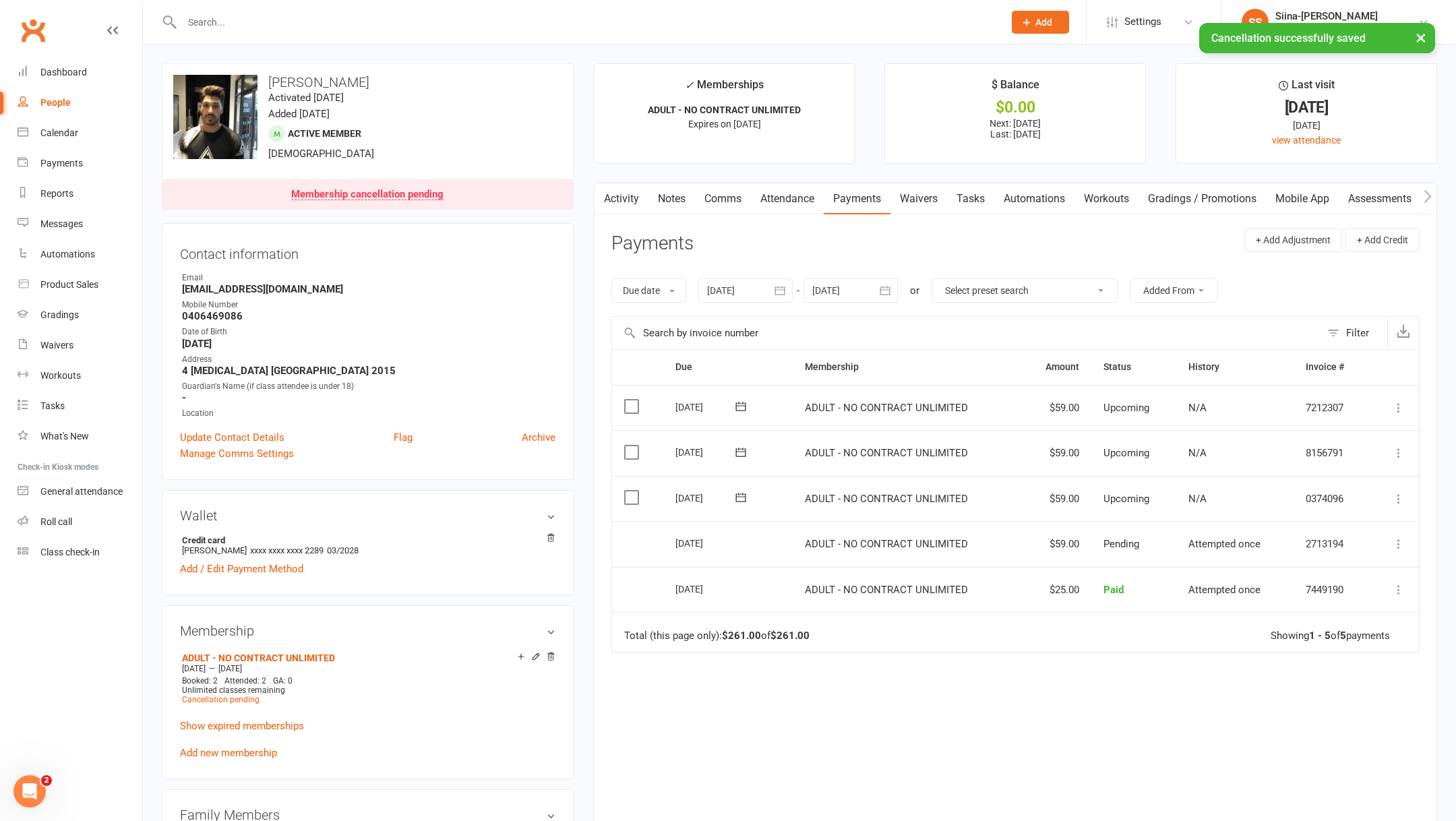
click at [751, 403] on button at bounding box center [741, 406] width 27 height 14
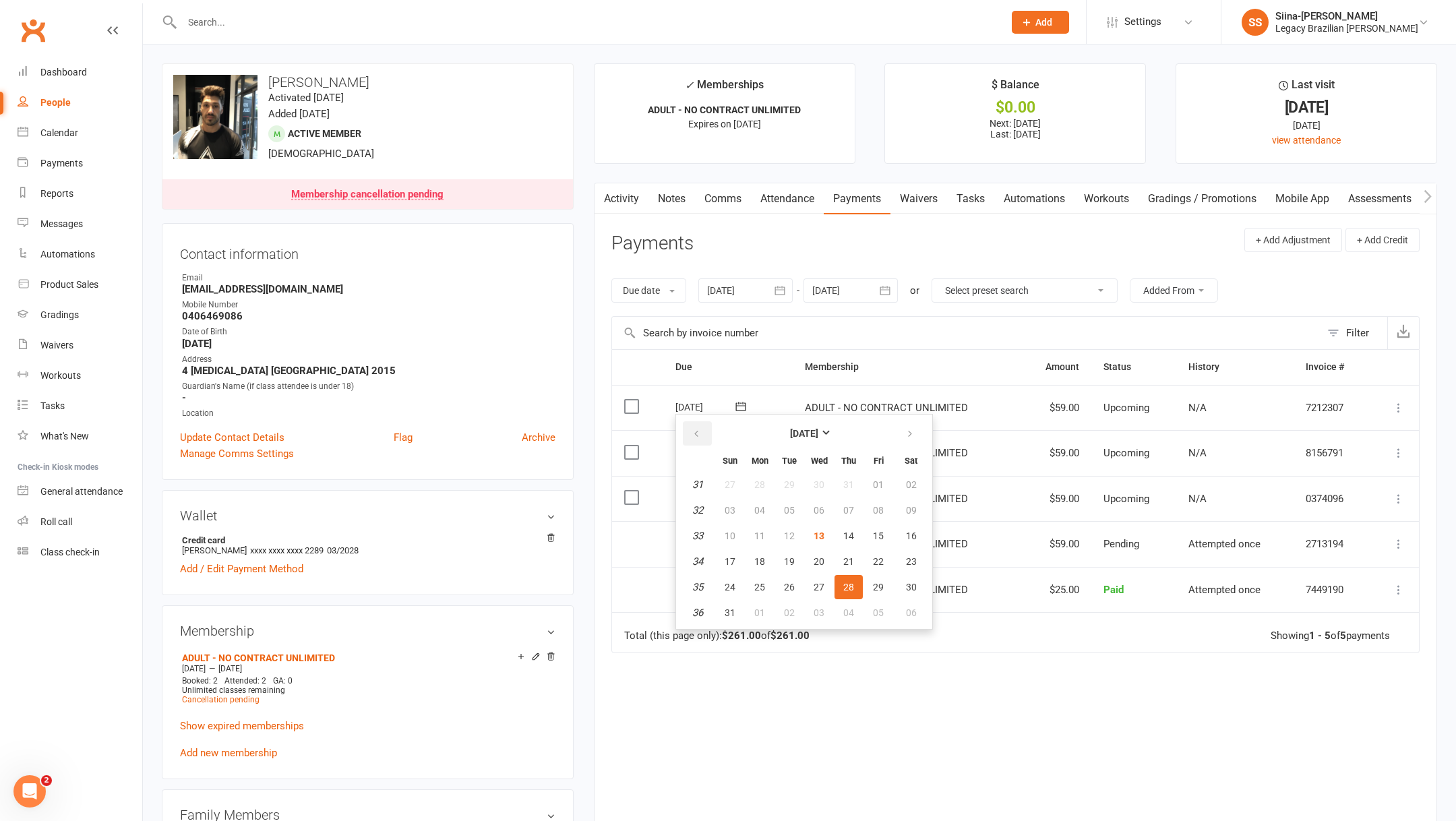
click at [701, 433] on button "button" at bounding box center [697, 434] width 29 height 24
click at [910, 421] on button "button" at bounding box center [911, 434] width 29 height 24
click at [871, 686] on div "Due Contact Membership Amount Status History Invoice # Select this 28 Aug 2025 …" at bounding box center [1016, 587] width 808 height 477
click at [742, 410] on icon at bounding box center [741, 406] width 14 height 14
click at [1005, 681] on div "Due Contact Membership Amount Status History Invoice # Select this 28 Aug 2025 …" at bounding box center [1016, 587] width 808 height 477
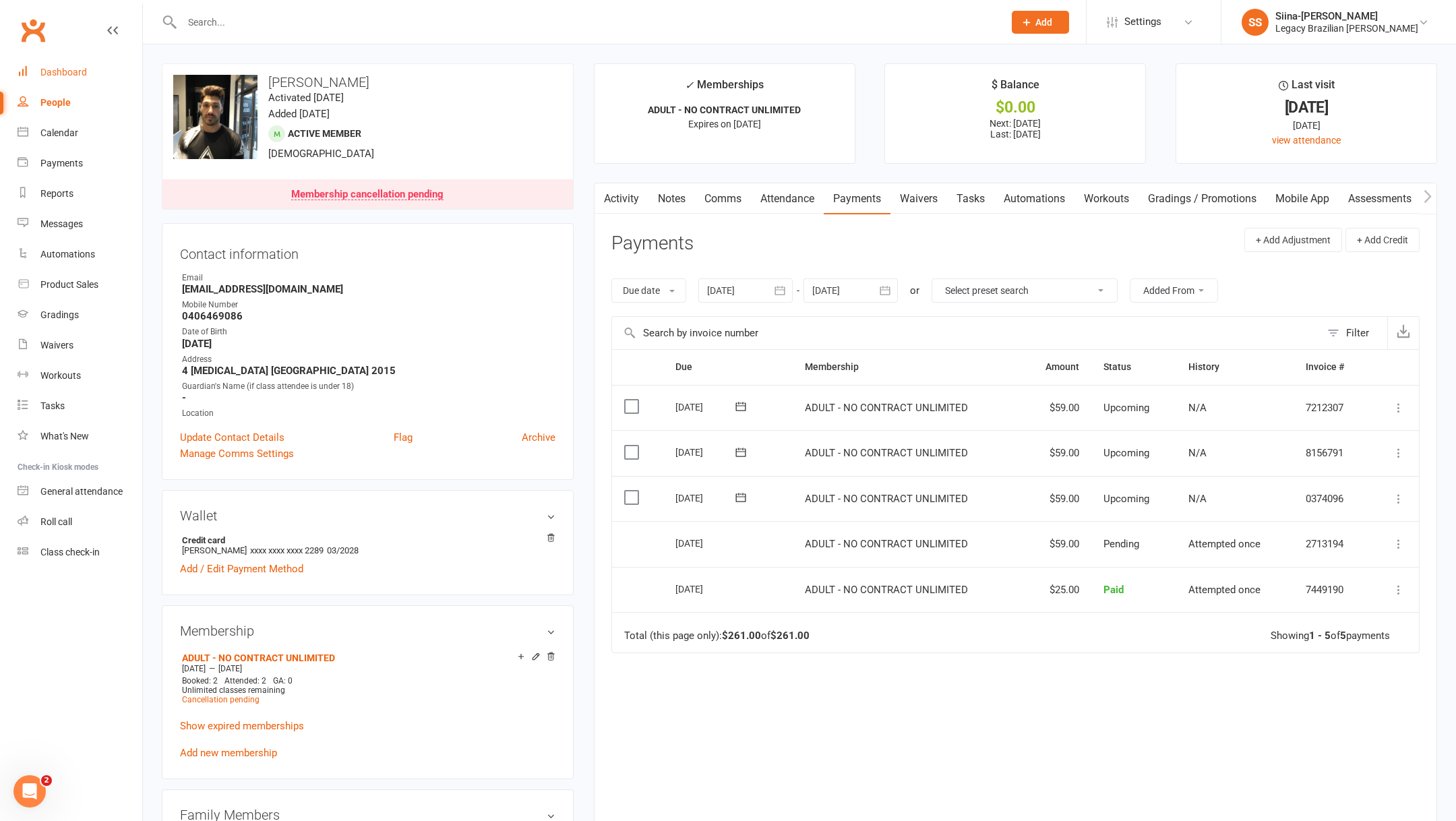
click at [81, 70] on div "Dashboard" at bounding box center [63, 72] width 46 height 11
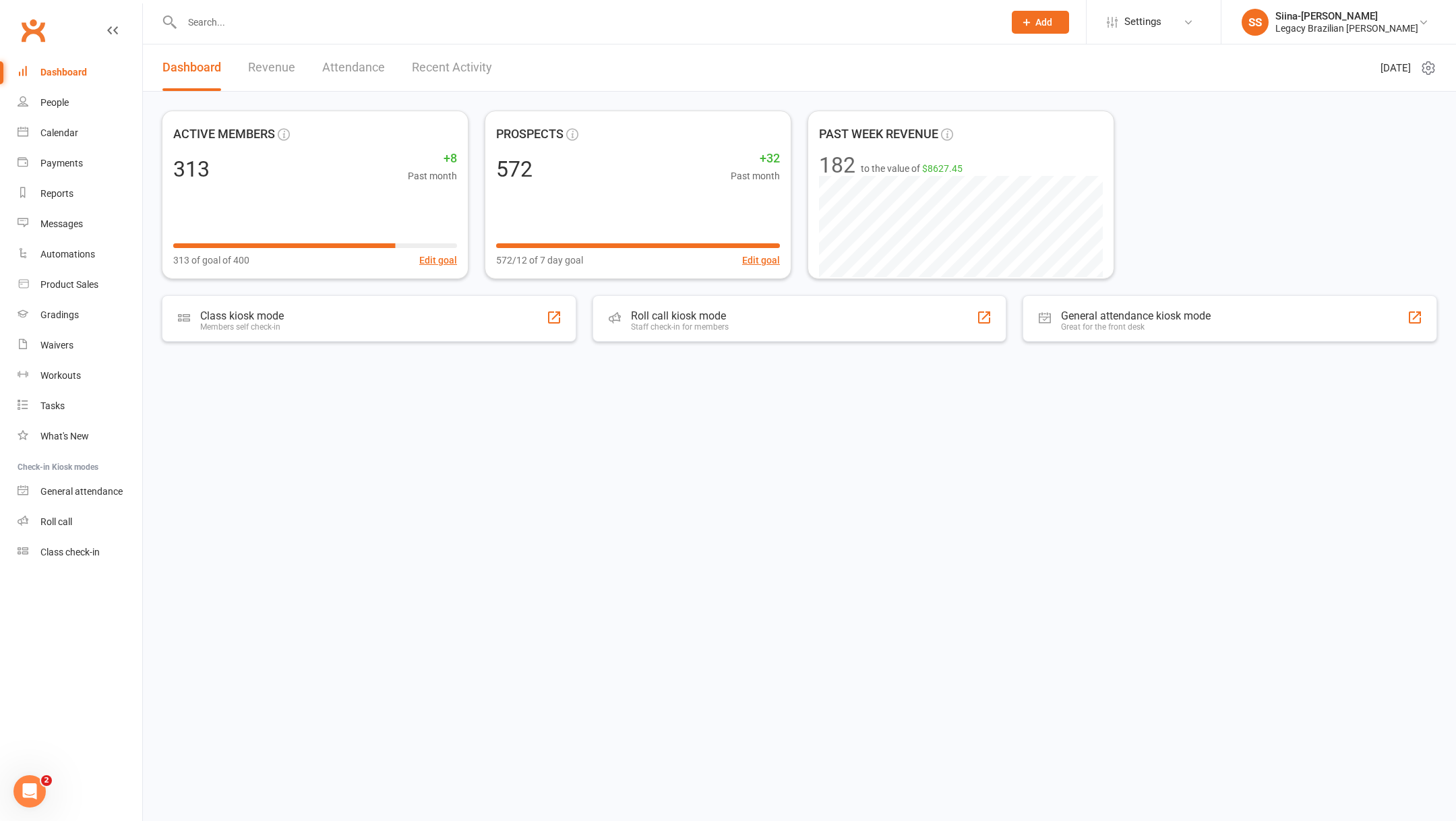
click at [434, 428] on html "Prospect Member Non-attending contact Class / event Appointment Grading event T…" at bounding box center [728, 214] width 1456 height 428
